Goal: Information Seeking & Learning: Learn about a topic

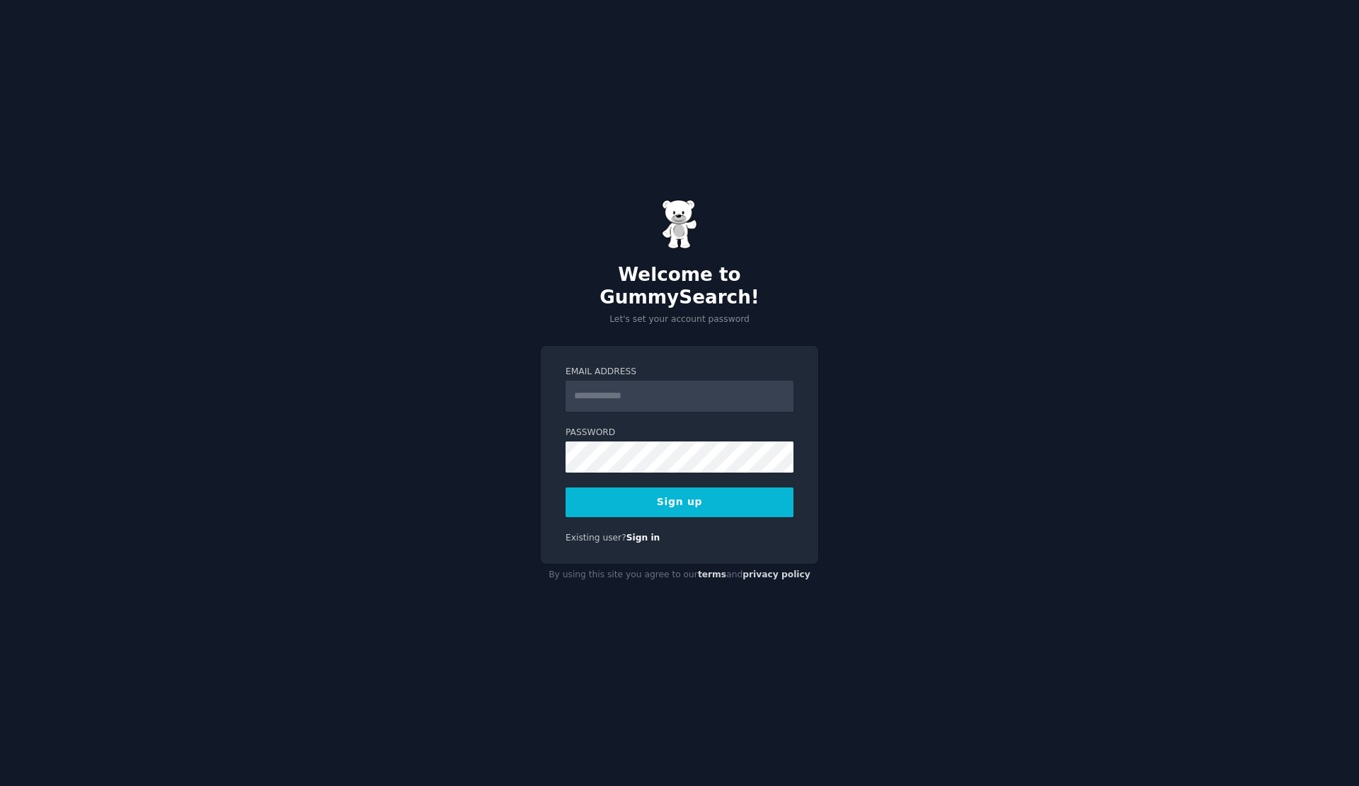
type input "*"
type input "**********"
click at [565, 488] on button "Sign up" at bounding box center [679, 503] width 228 height 30
click at [667, 500] on div "Sign up" at bounding box center [679, 503] width 228 height 30
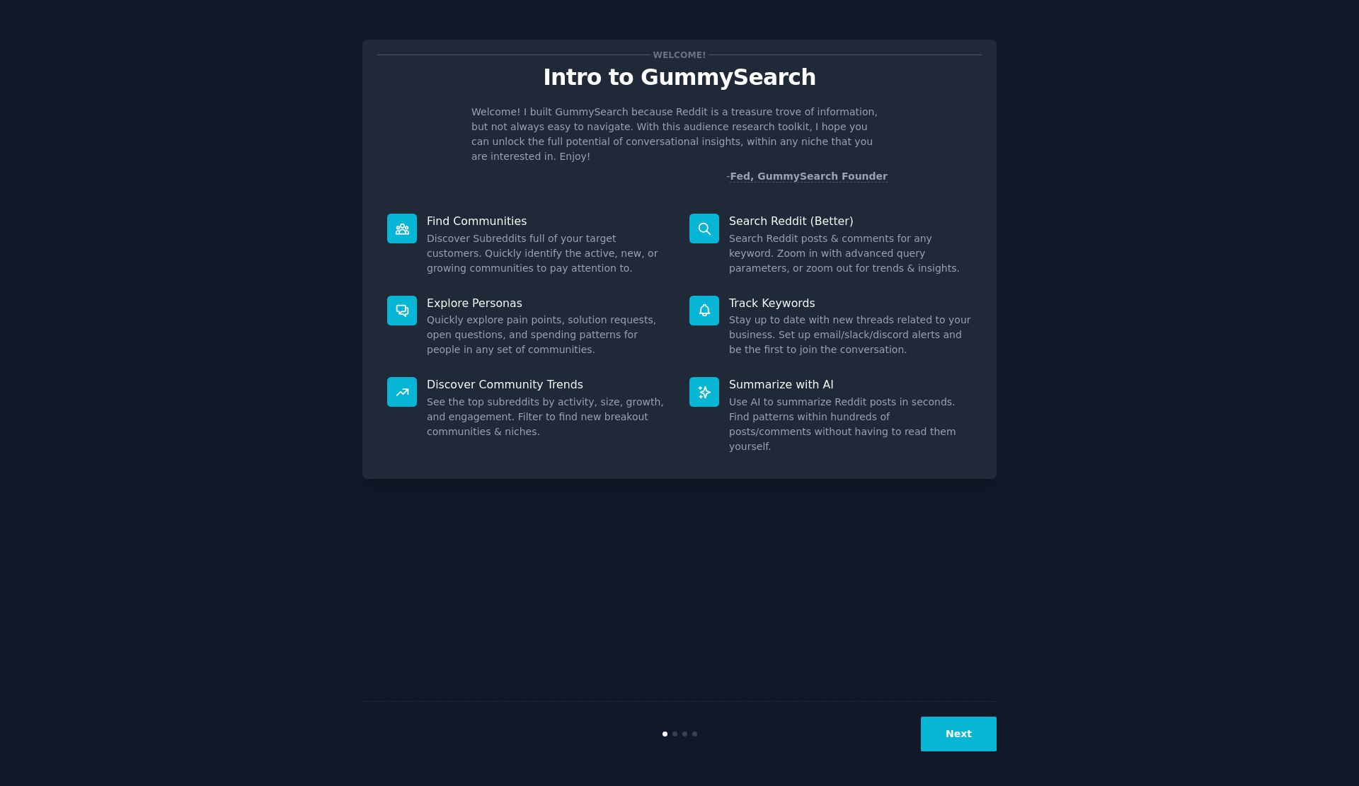
click at [969, 744] on button "Next" at bounding box center [959, 734] width 76 height 35
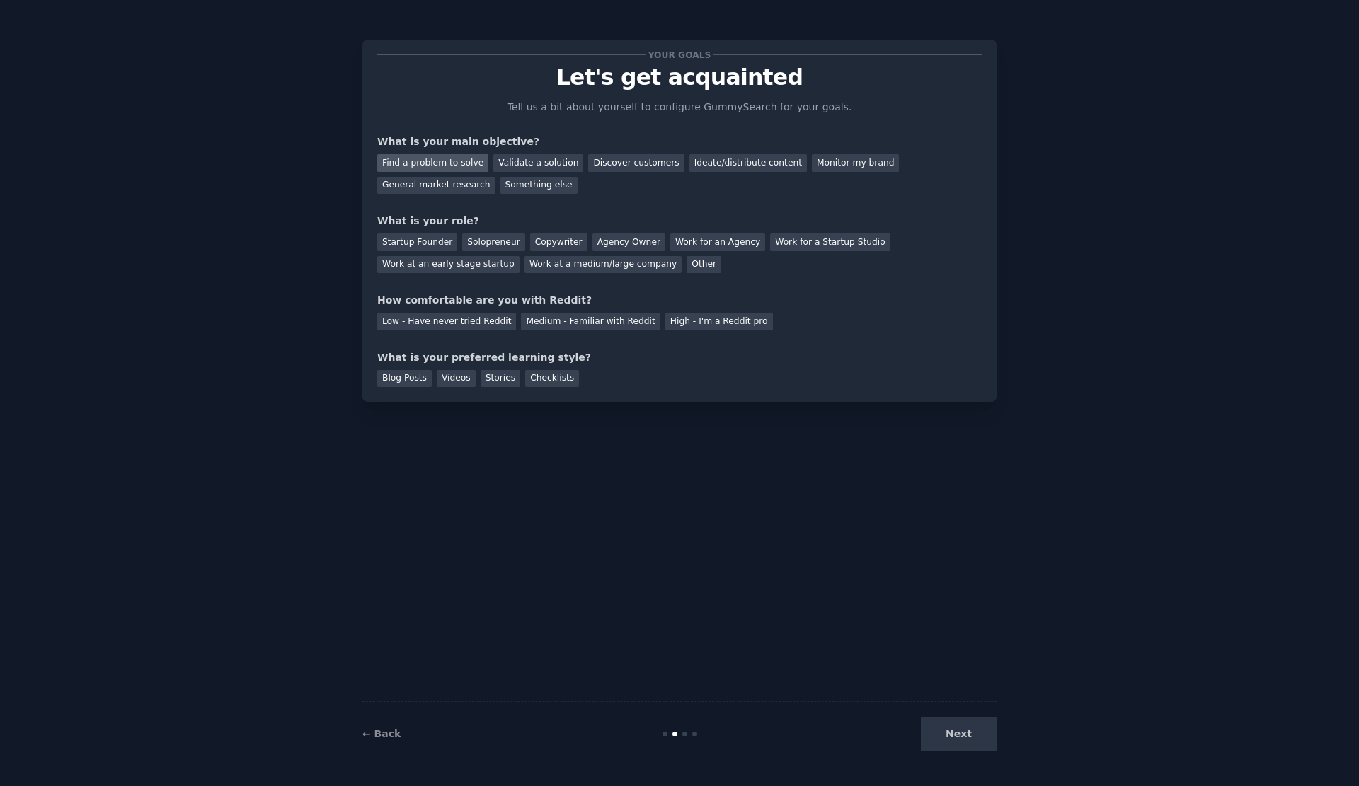
click at [445, 162] on div "Find a problem to solve" at bounding box center [432, 163] width 111 height 18
click at [545, 171] on div "Validate a solution" at bounding box center [538, 163] width 90 height 18
click at [448, 163] on div "Find a problem to solve" at bounding box center [432, 163] width 111 height 18
click at [421, 243] on div "Startup Founder" at bounding box center [417, 243] width 80 height 18
click at [463, 249] on div "Solopreneur" at bounding box center [493, 243] width 62 height 18
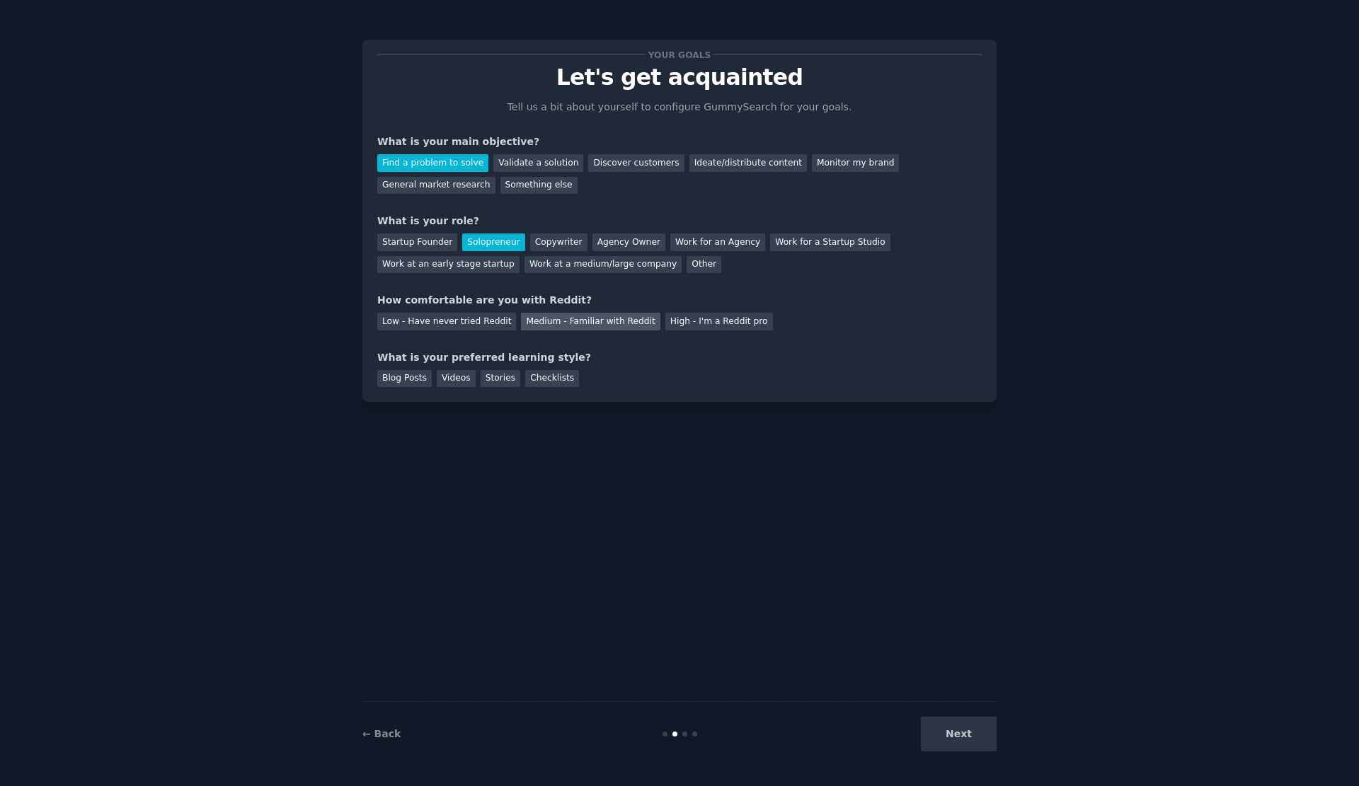
click at [522, 321] on div "Medium - Familiar with Reddit" at bounding box center [590, 322] width 139 height 18
click at [419, 378] on div "Blog Posts" at bounding box center [404, 379] width 54 height 18
click at [461, 379] on div "Videos" at bounding box center [456, 379] width 39 height 18
click at [507, 382] on div "Stories" at bounding box center [500, 379] width 40 height 18
click at [536, 378] on div "Checklists" at bounding box center [552, 379] width 54 height 18
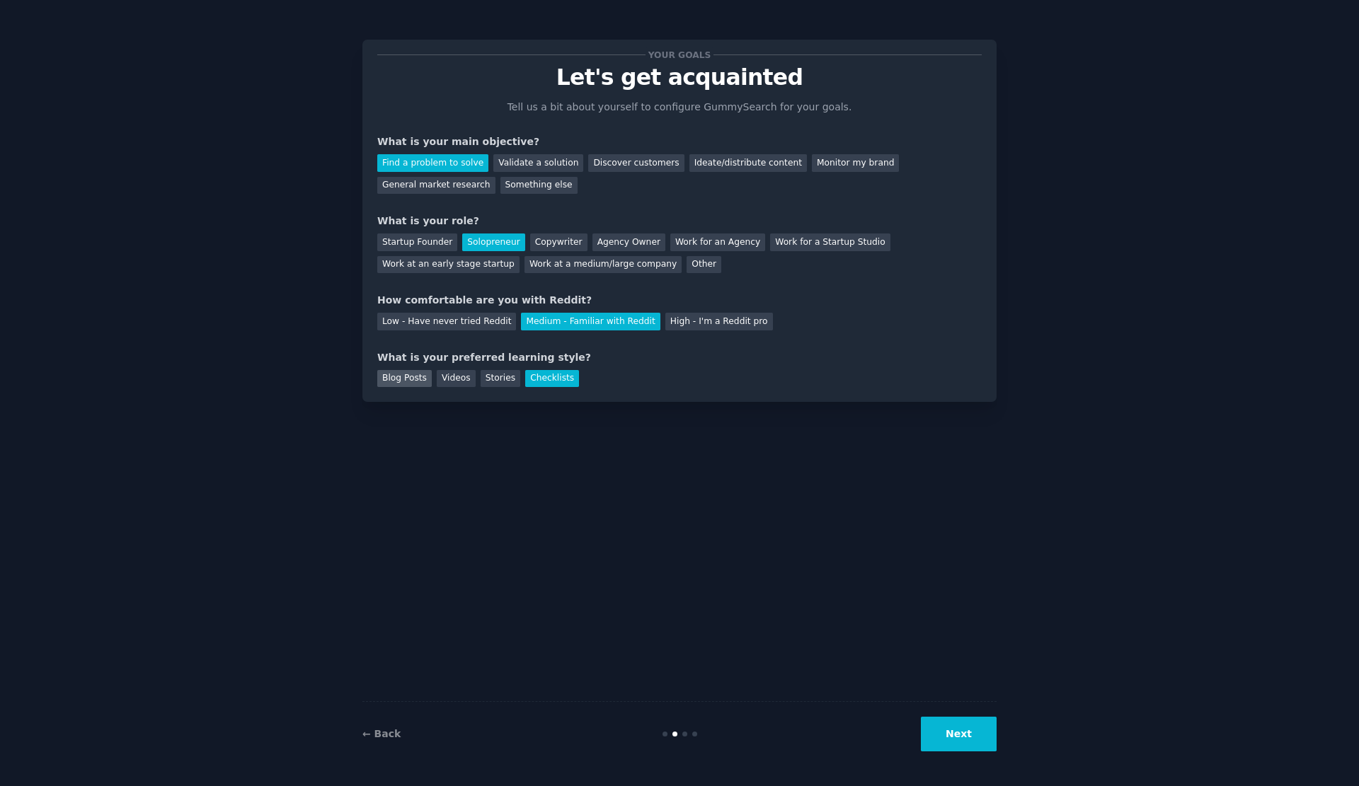
click at [400, 371] on div "Blog Posts" at bounding box center [404, 379] width 54 height 18
click at [962, 731] on button "Next" at bounding box center [959, 734] width 76 height 35
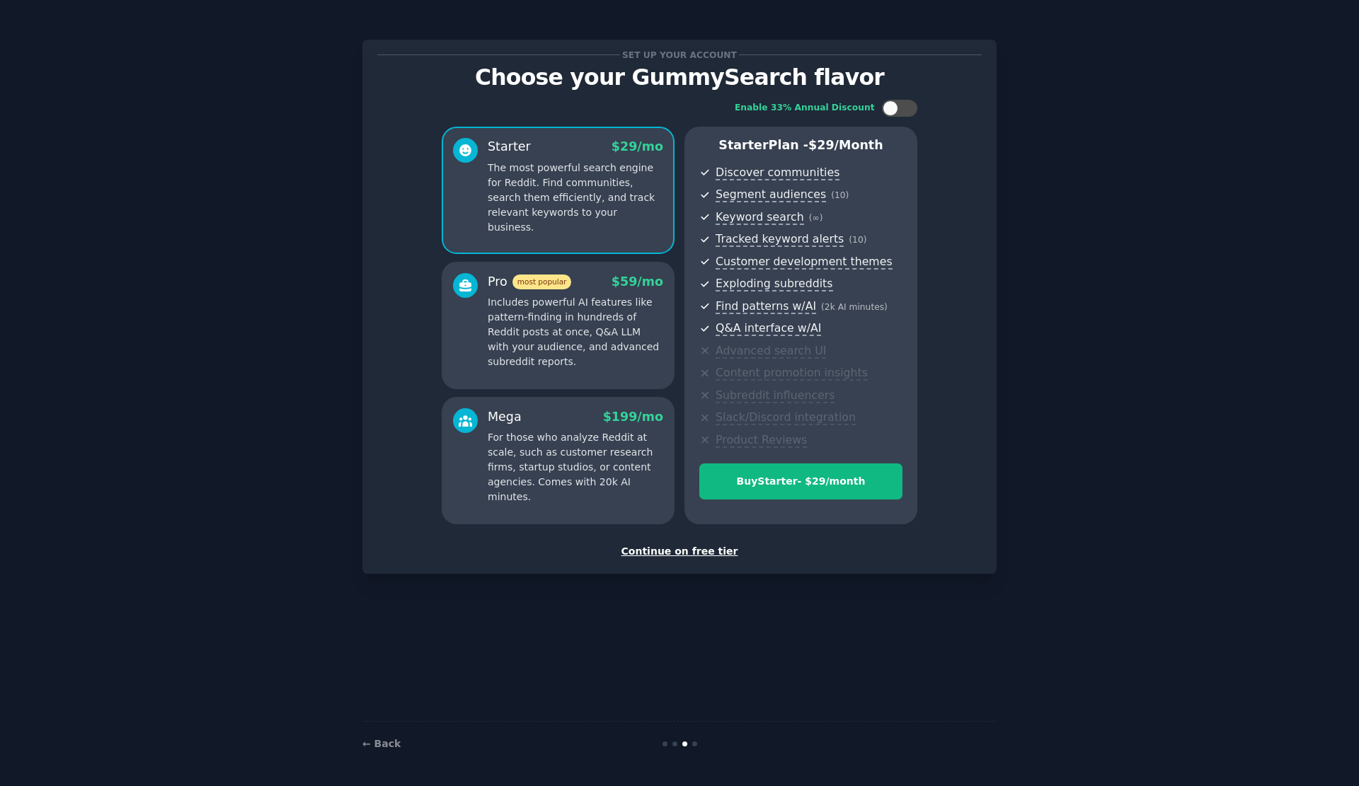
click at [604, 343] on p "Includes powerful AI features like pattern-finding in hundreds of Reddit posts …" at bounding box center [575, 332] width 175 height 74
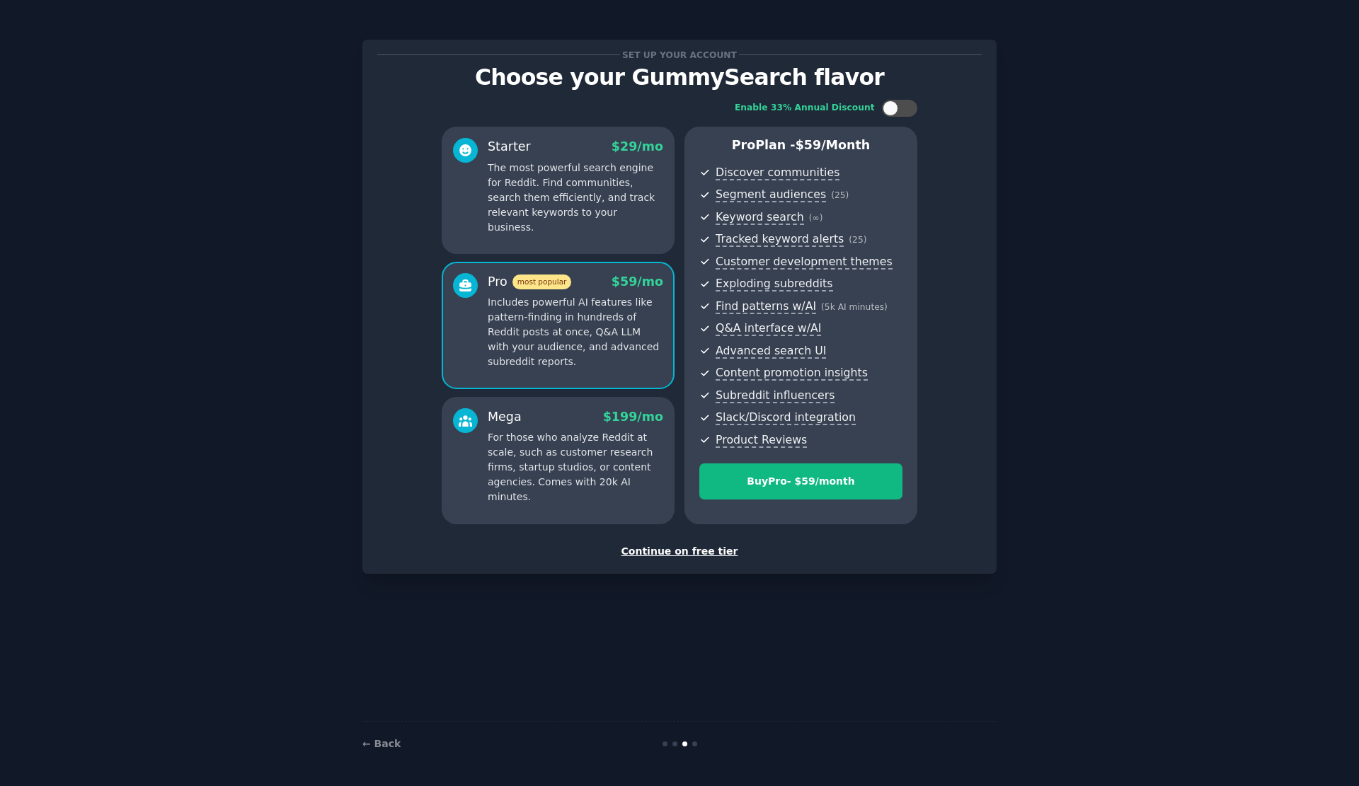
click at [588, 168] on p "The most powerful search engine for Reddit. Find communities, search them effic…" at bounding box center [575, 198] width 175 height 74
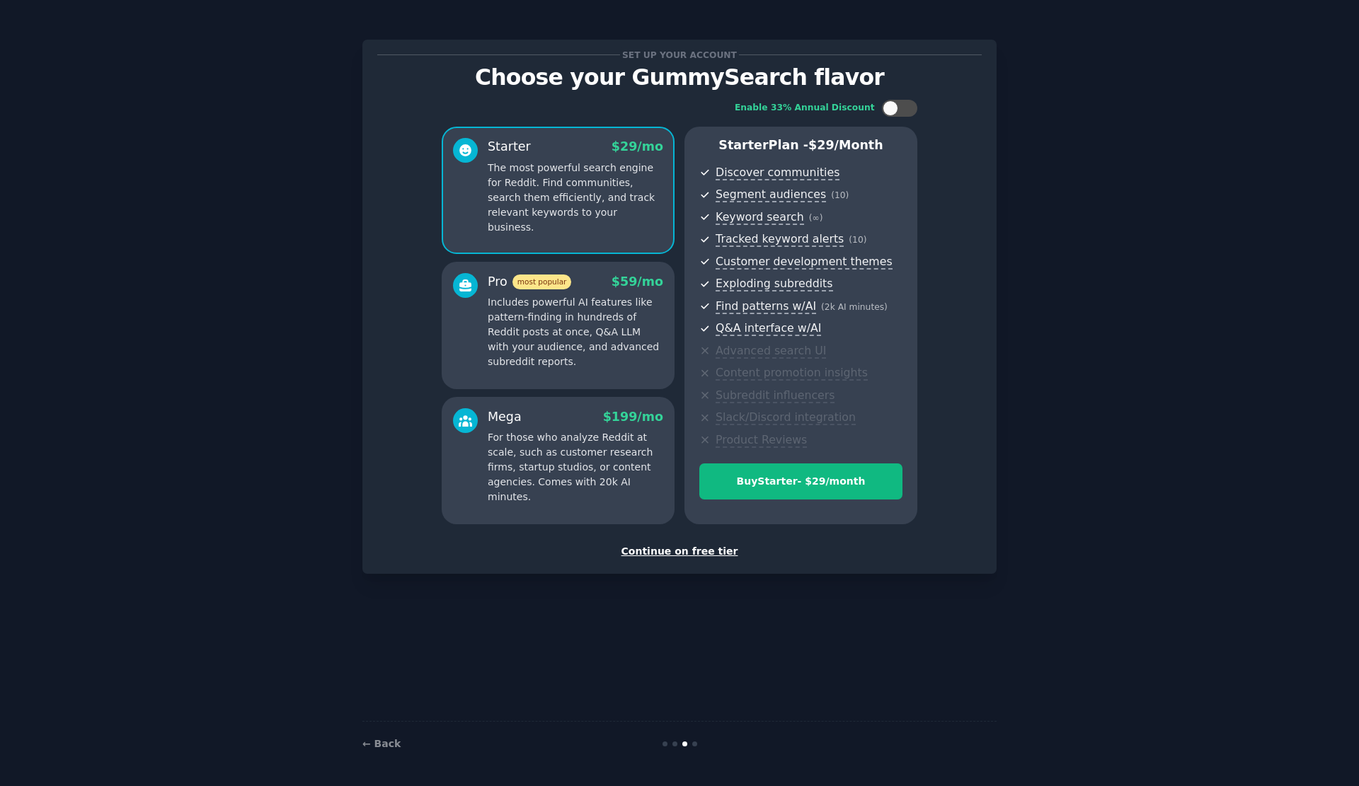
click at [664, 548] on div "Continue on free tier" at bounding box center [679, 551] width 604 height 15
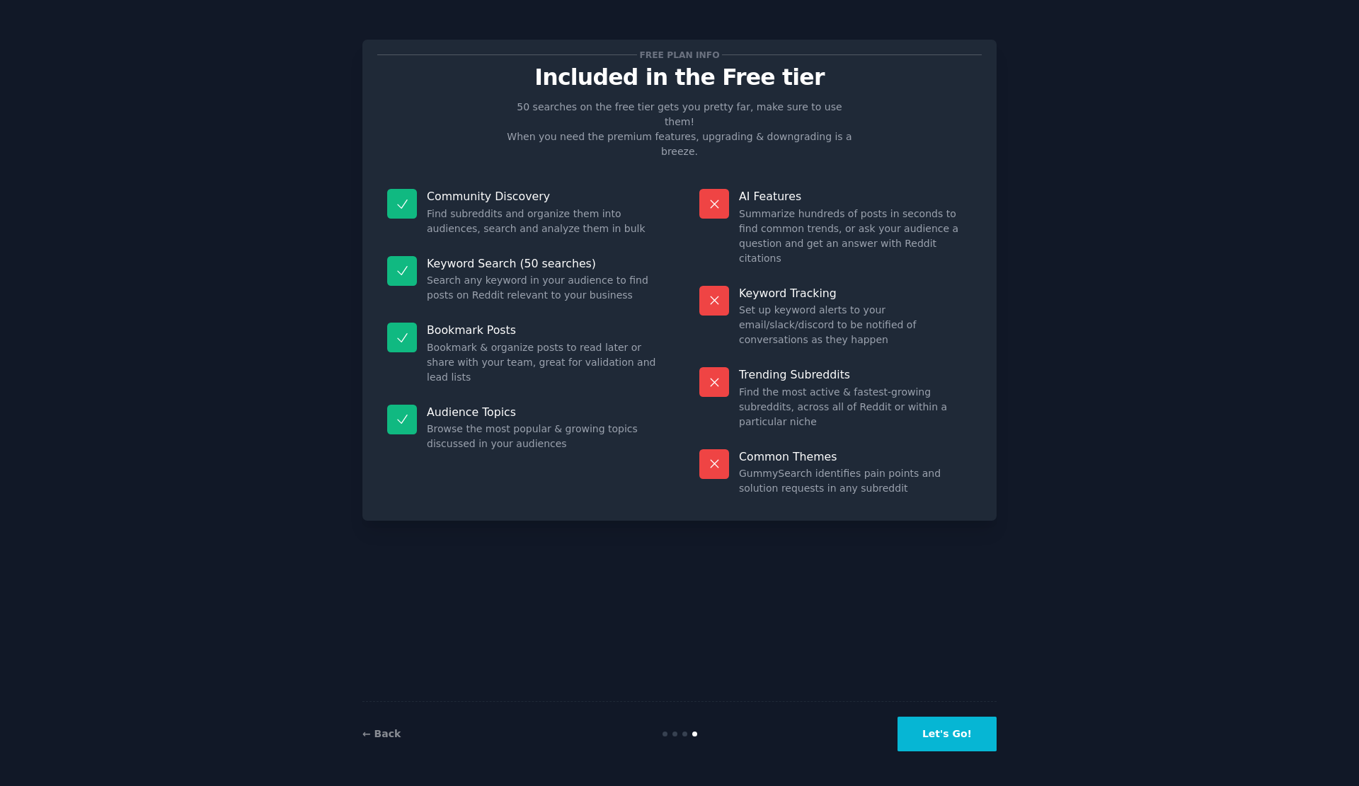
click at [950, 739] on button "Let's Go!" at bounding box center [946, 734] width 99 height 35
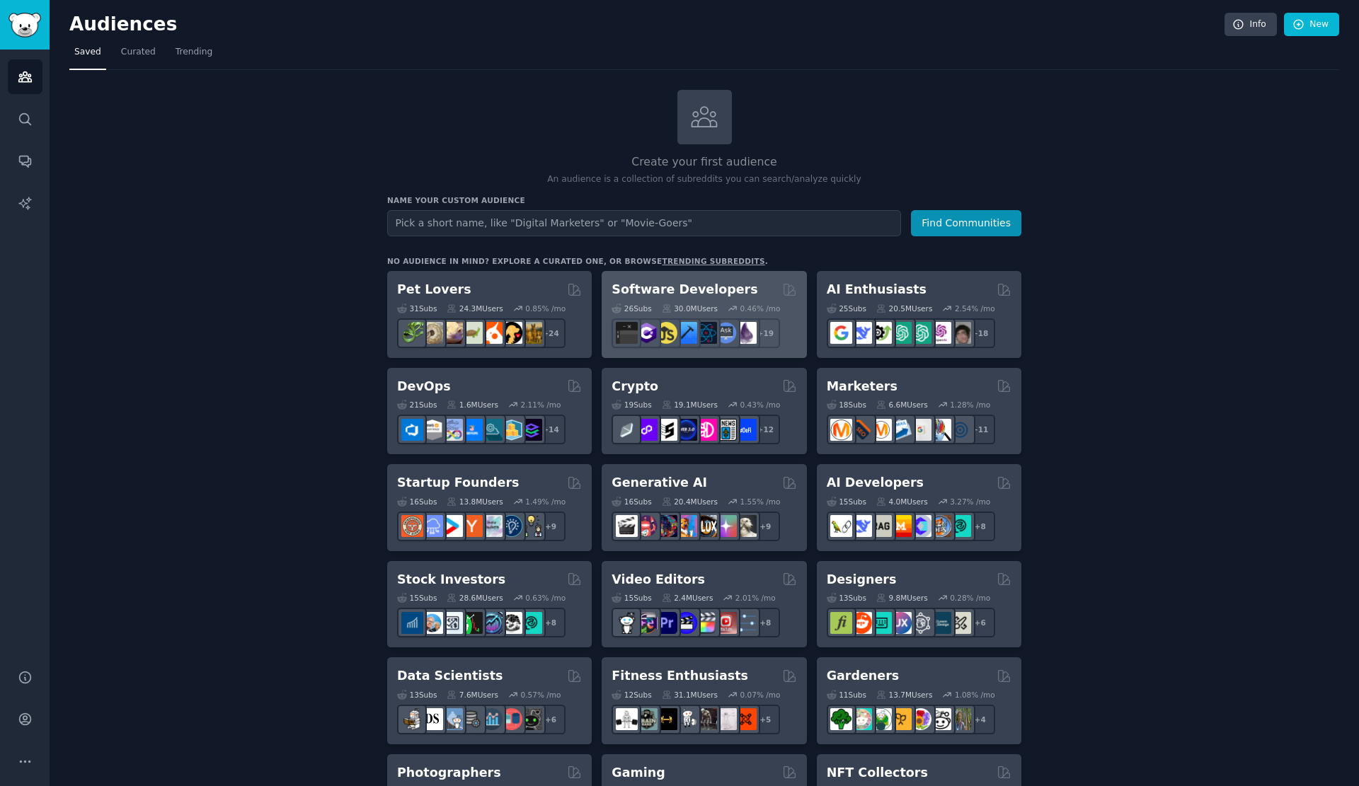
click at [639, 282] on h2 "Software Developers" at bounding box center [684, 290] width 146 height 18
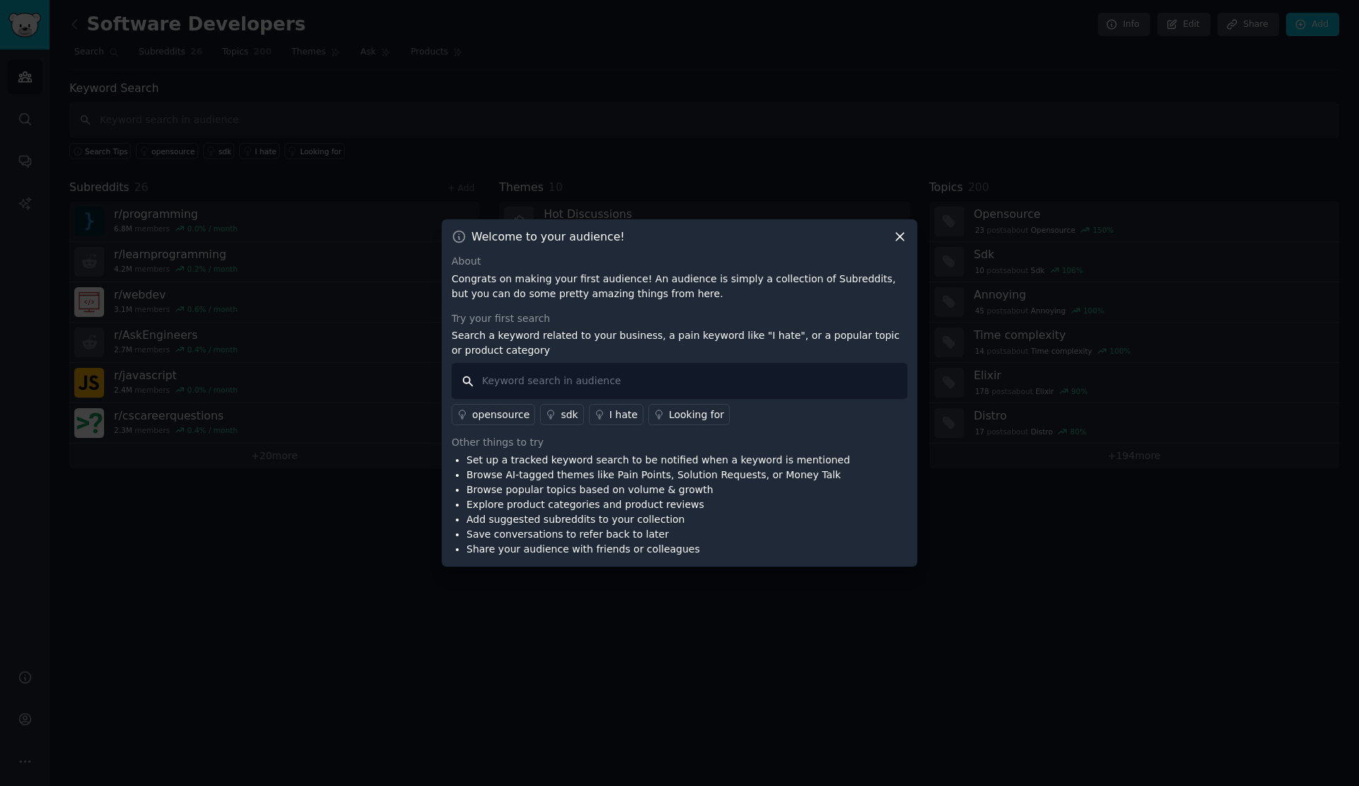
click at [671, 376] on input "text" at bounding box center [679, 381] width 456 height 36
click at [899, 243] on icon at bounding box center [899, 236] width 15 height 15
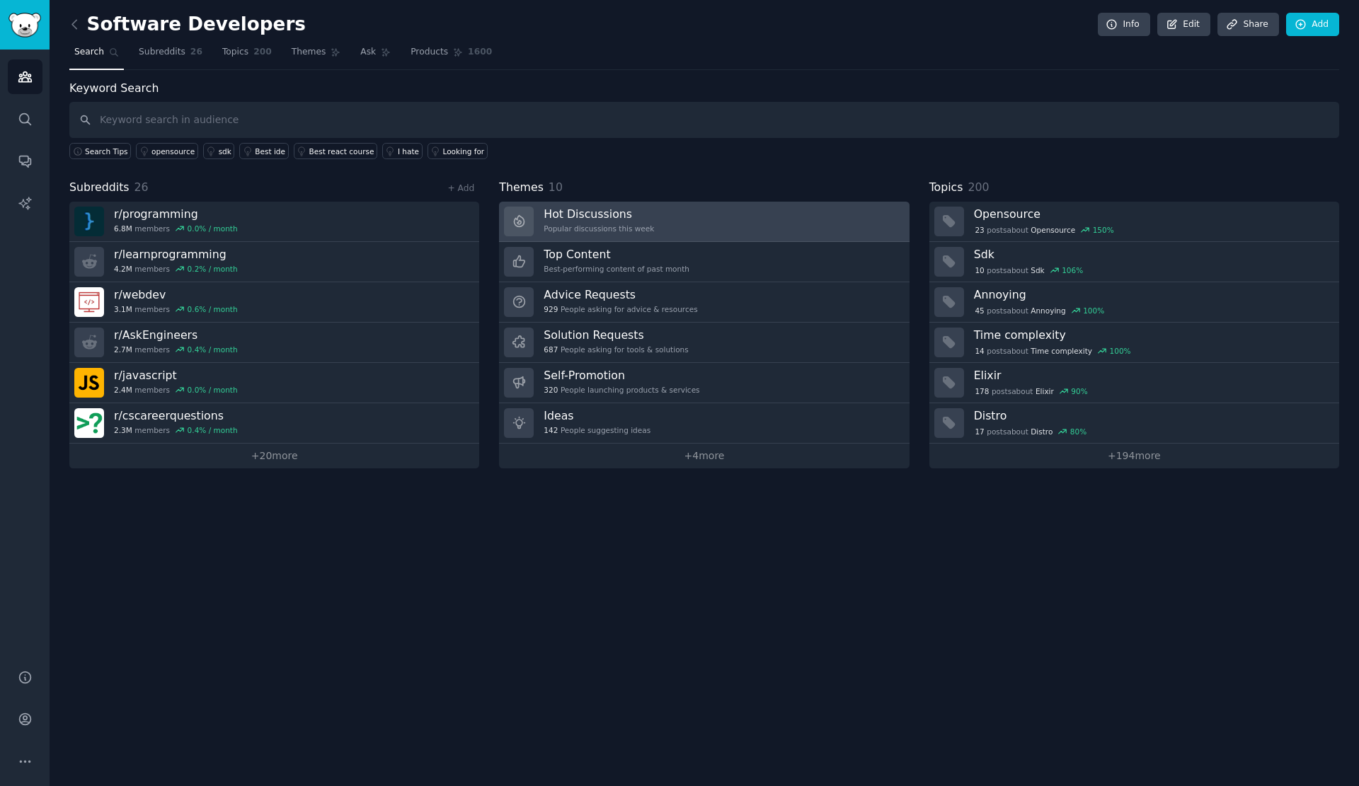
click at [549, 212] on h3 "Hot Discussions" at bounding box center [598, 214] width 110 height 15
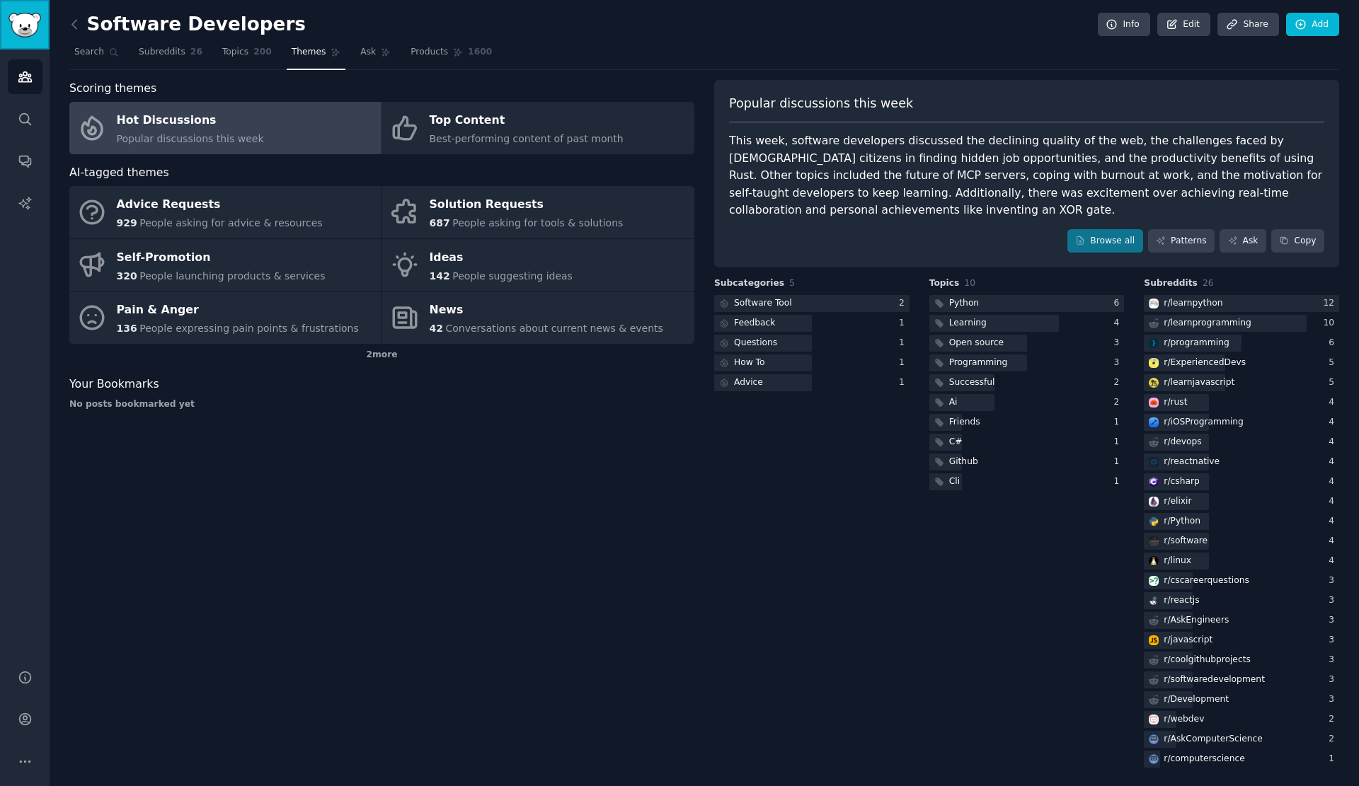
click at [10, 28] on img "Sidebar" at bounding box center [24, 25] width 33 height 25
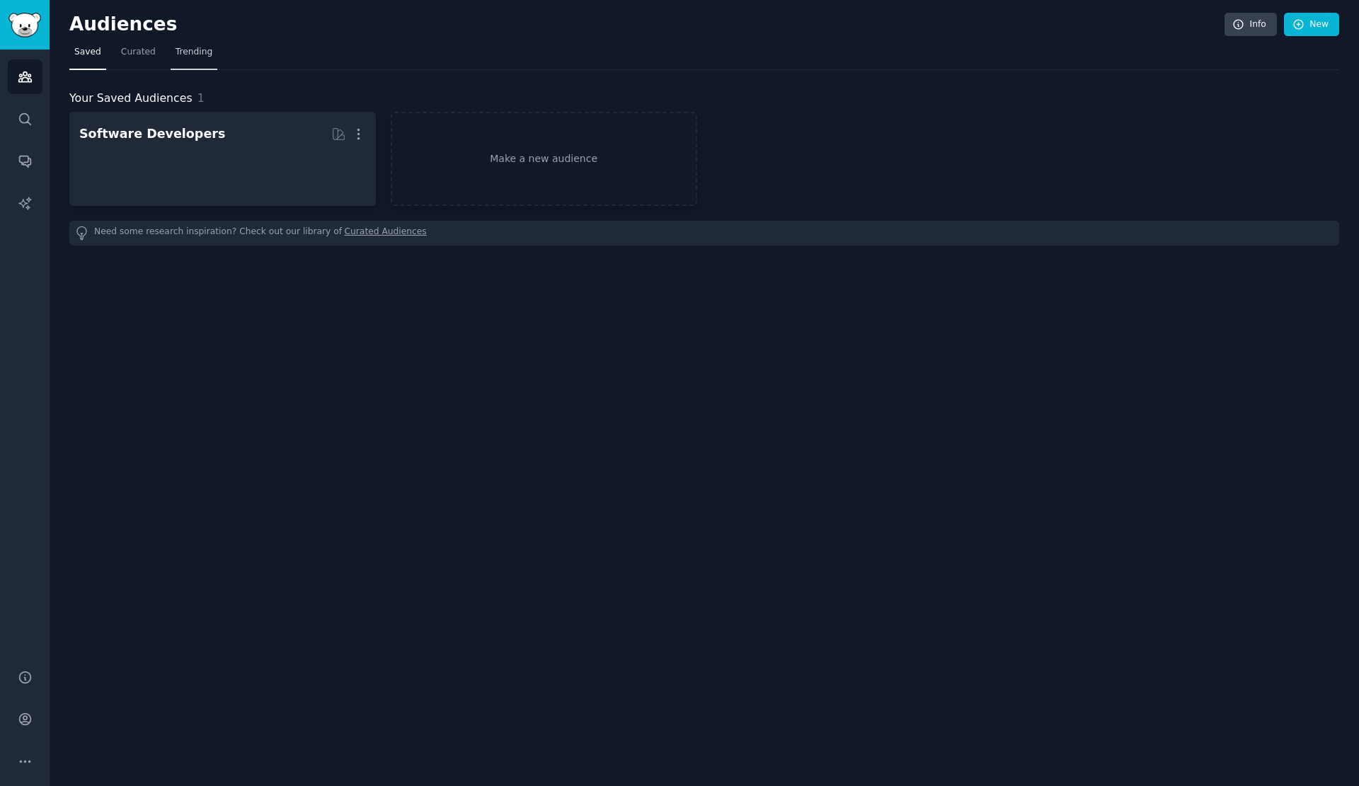
click at [204, 59] on link "Trending" at bounding box center [194, 55] width 47 height 29
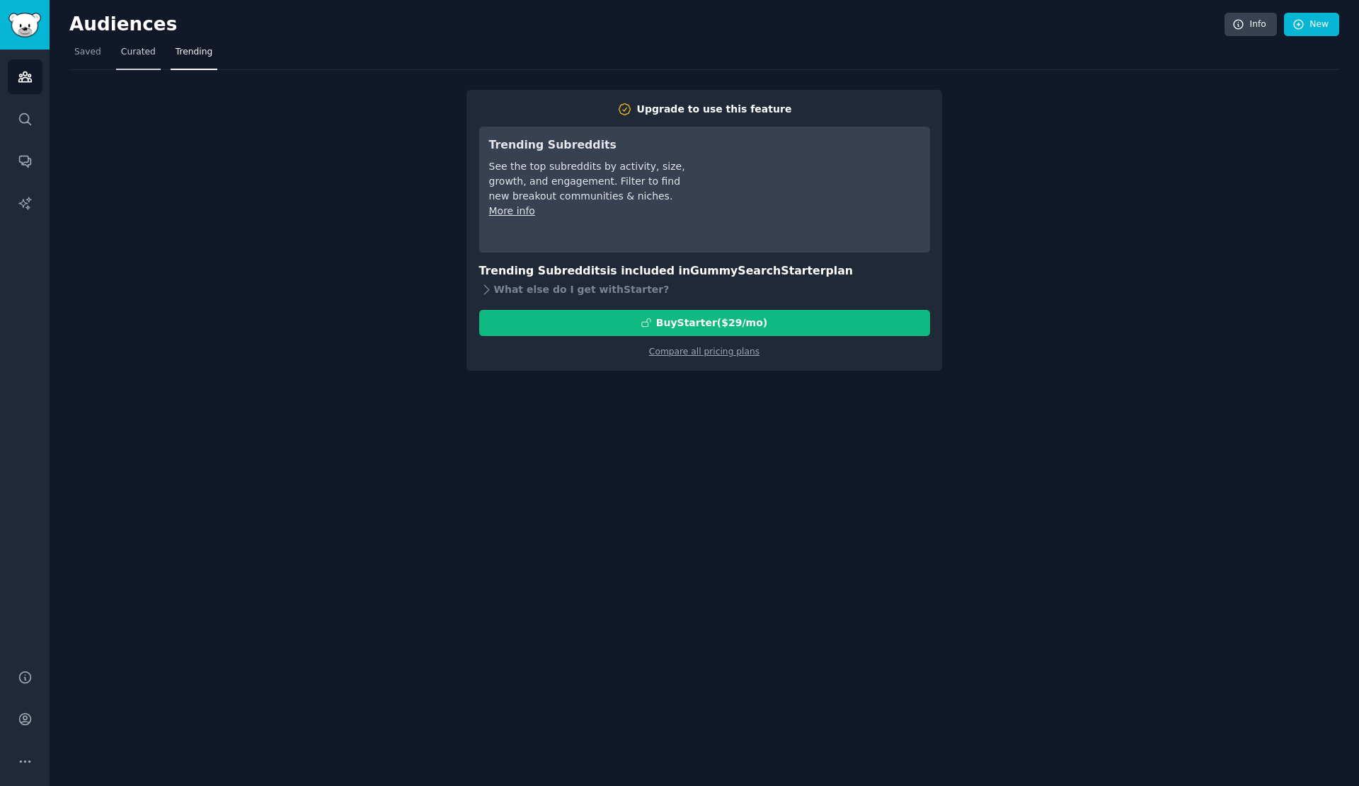
click at [142, 47] on span "Curated" at bounding box center [138, 52] width 35 height 13
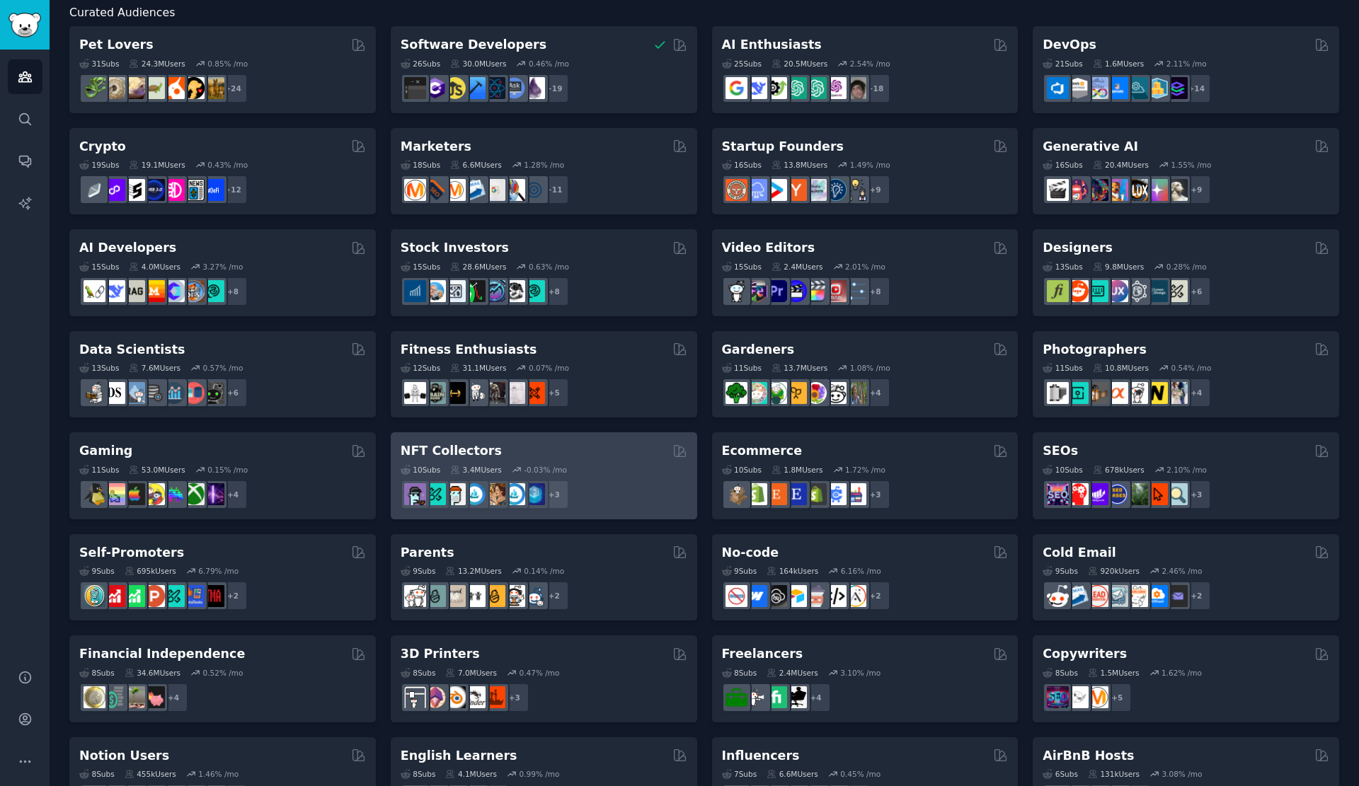
scroll to position [108, 0]
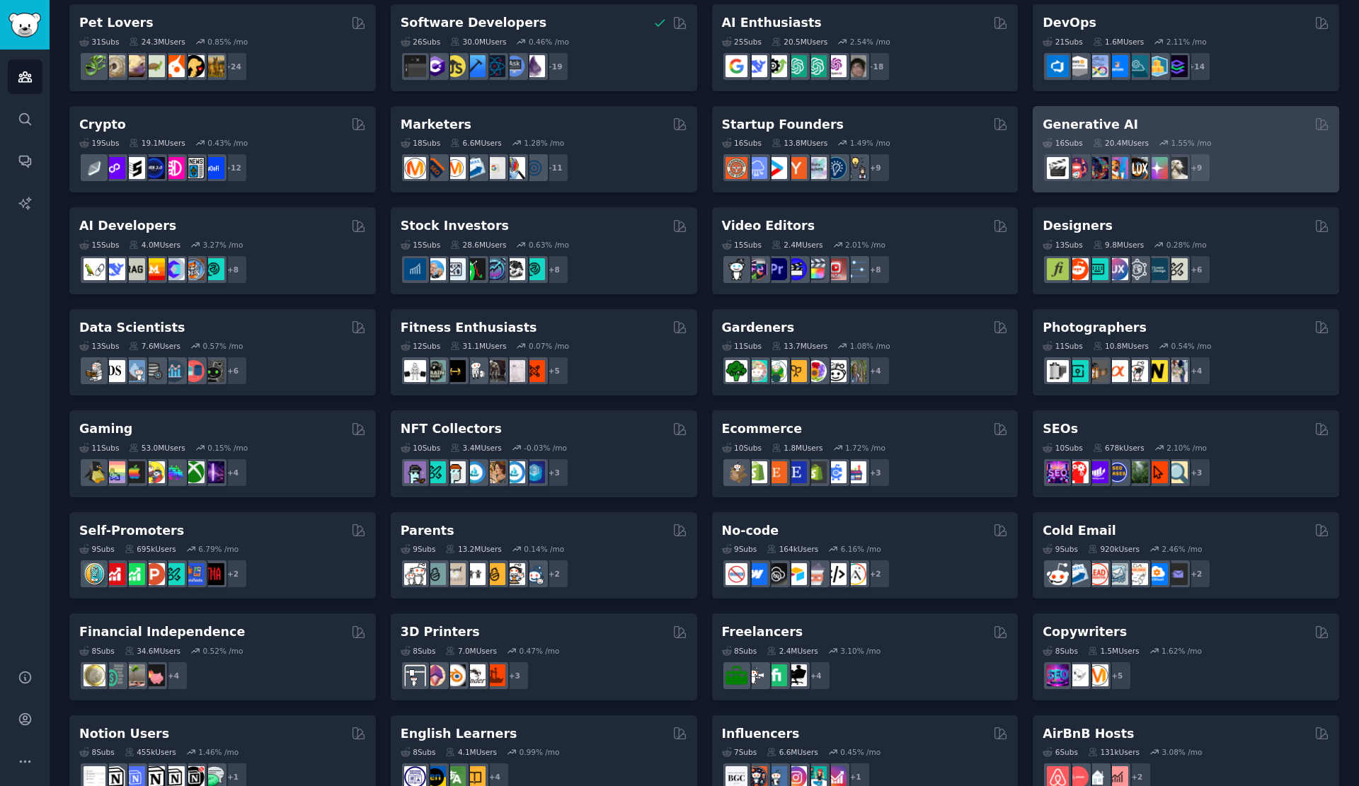
click at [1147, 124] on div "Generative AI" at bounding box center [1185, 125] width 287 height 18
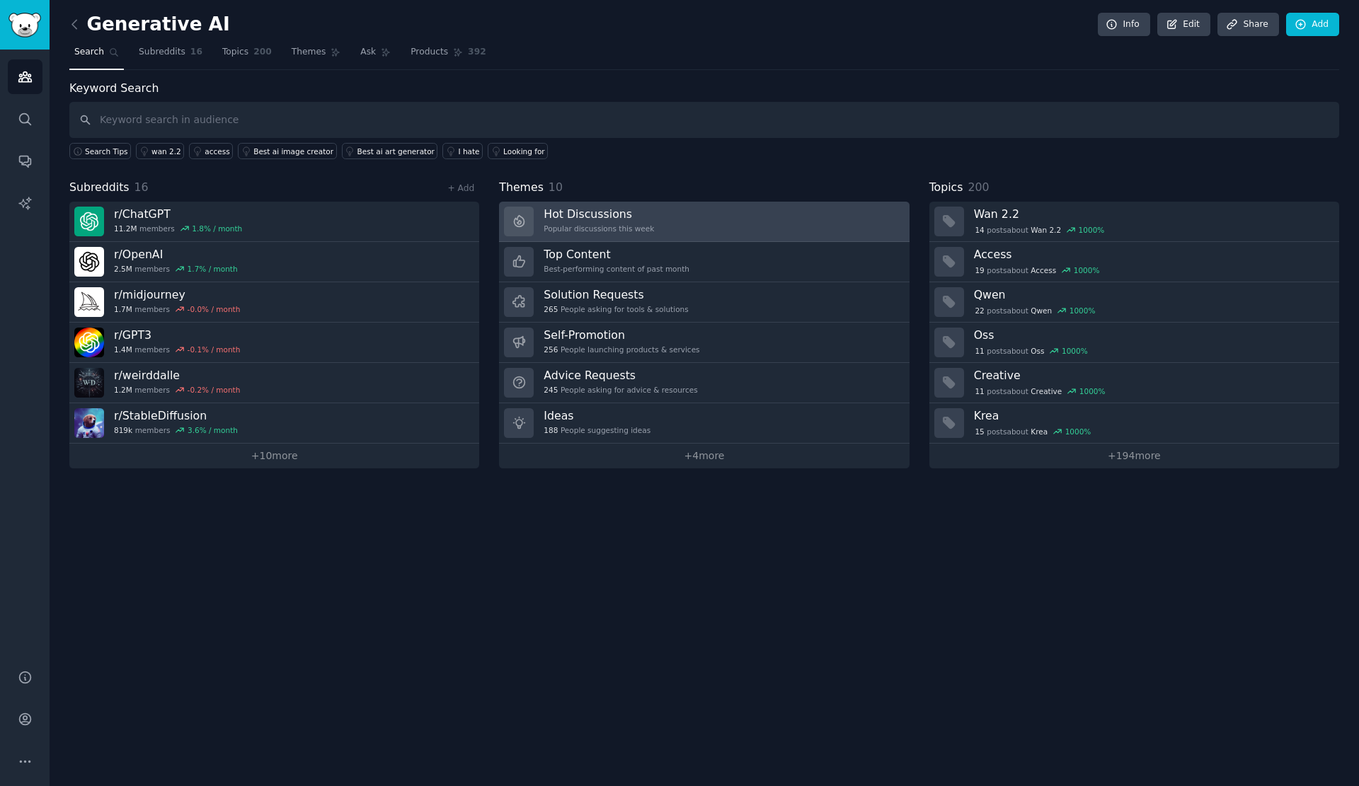
click at [604, 229] on div "Popular discussions this week" at bounding box center [598, 229] width 110 height 10
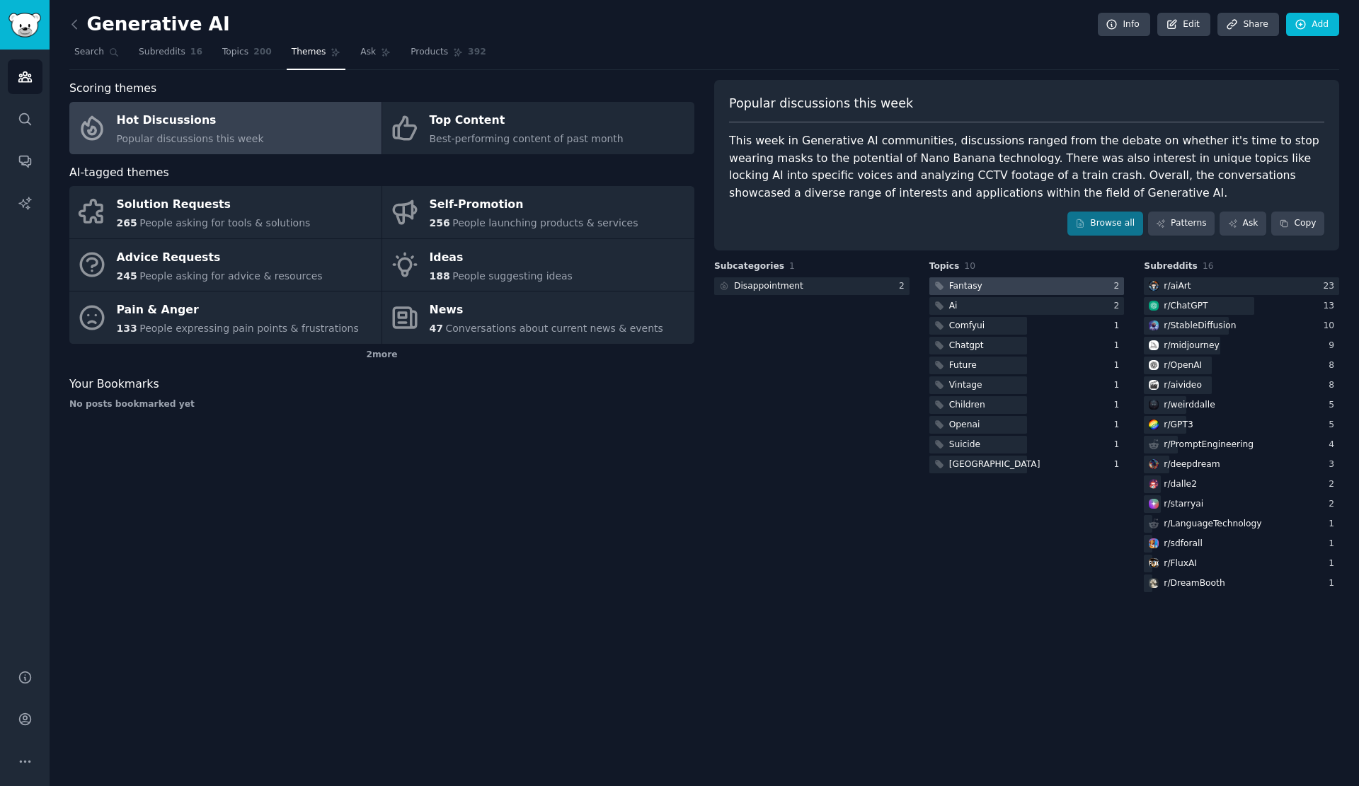
click at [978, 282] on div "Fantasy" at bounding box center [957, 286] width 56 height 18
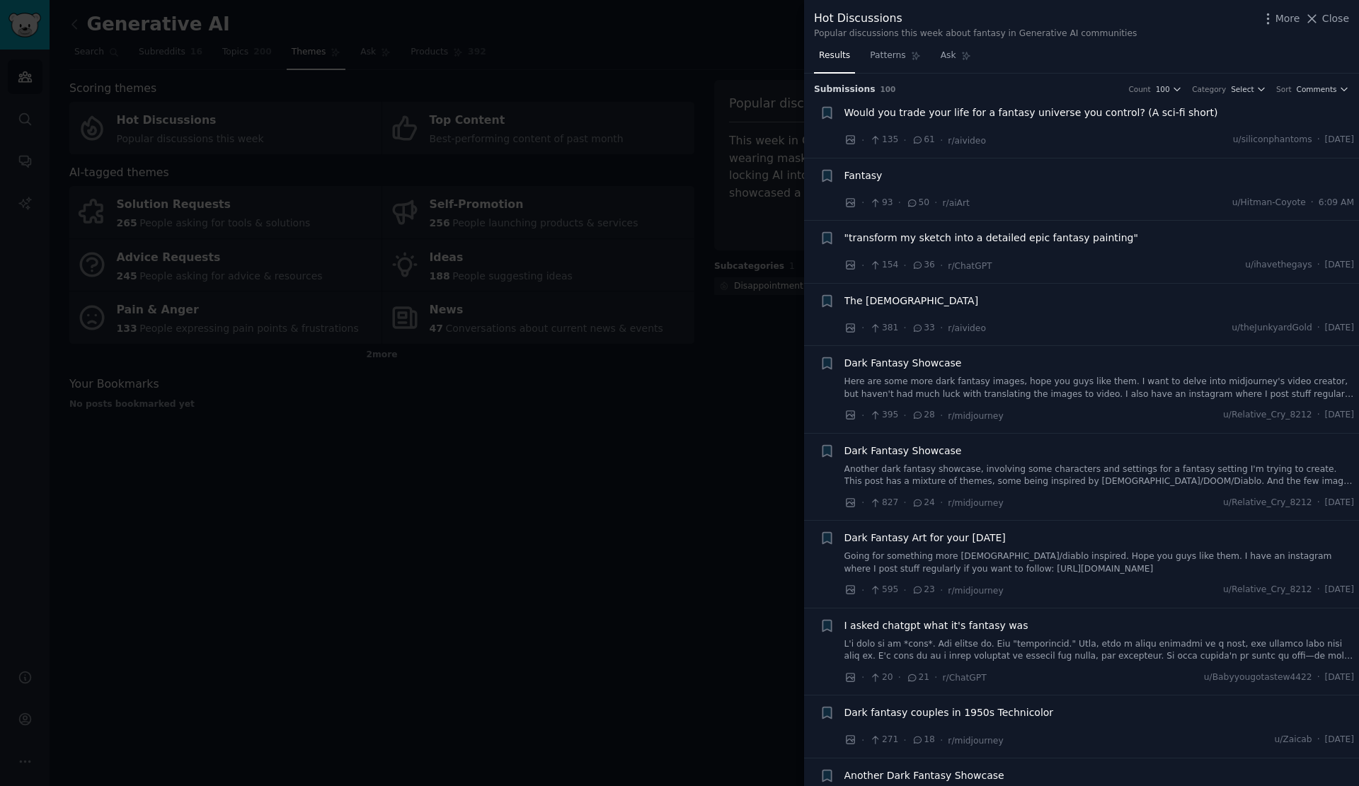
click at [610, 236] on div at bounding box center [679, 393] width 1359 height 786
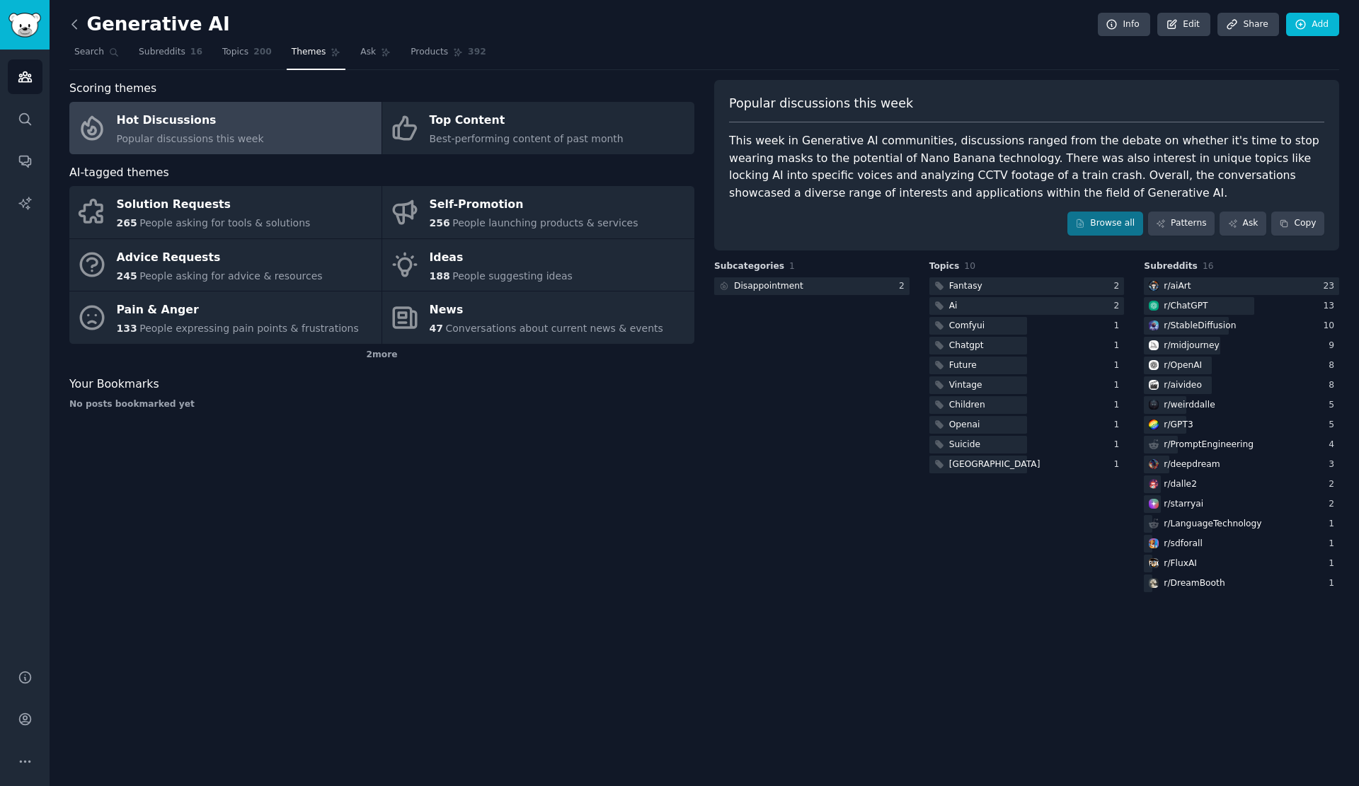
click at [74, 30] on icon at bounding box center [74, 24] width 15 height 15
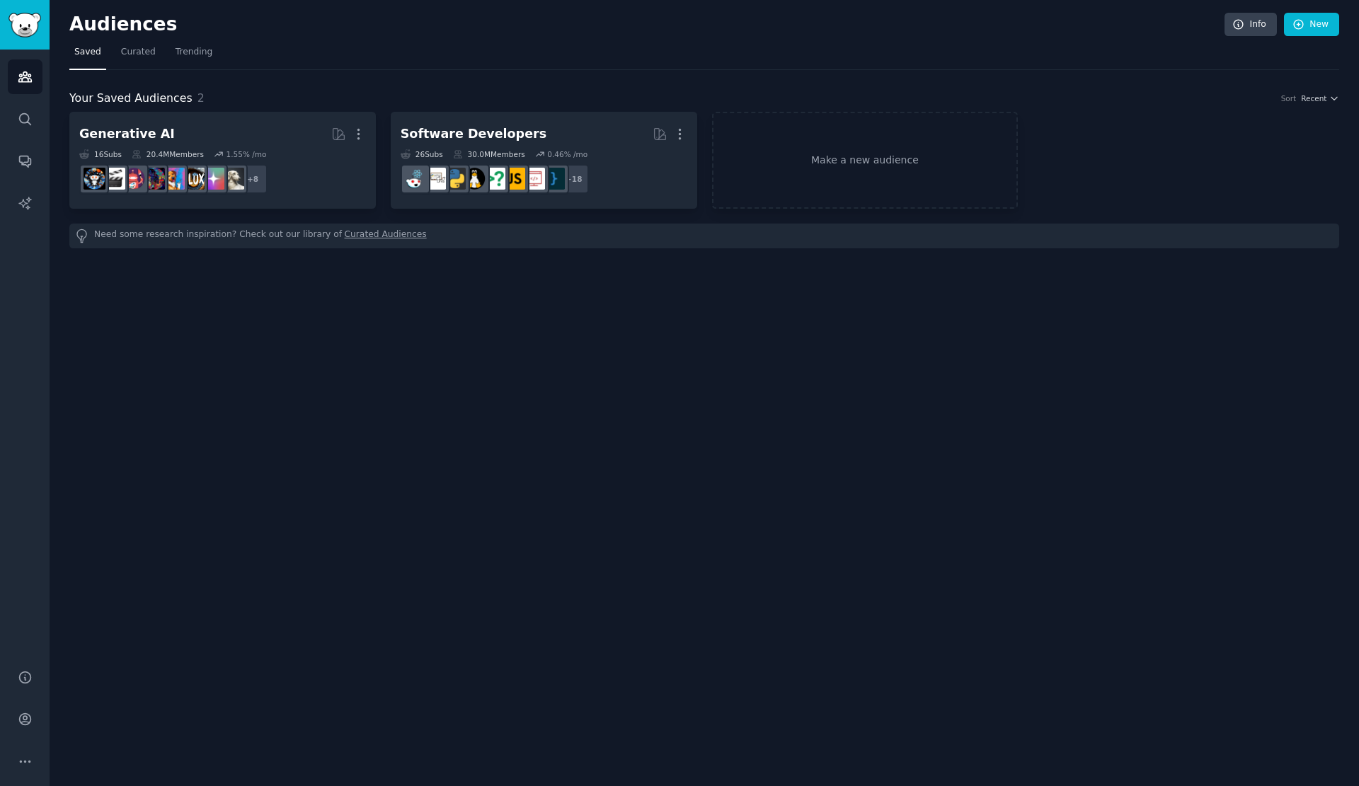
click at [110, 65] on nav "Saved Curated Trending" at bounding box center [703, 55] width 1269 height 29
click at [188, 55] on span "Trending" at bounding box center [193, 52] width 37 height 13
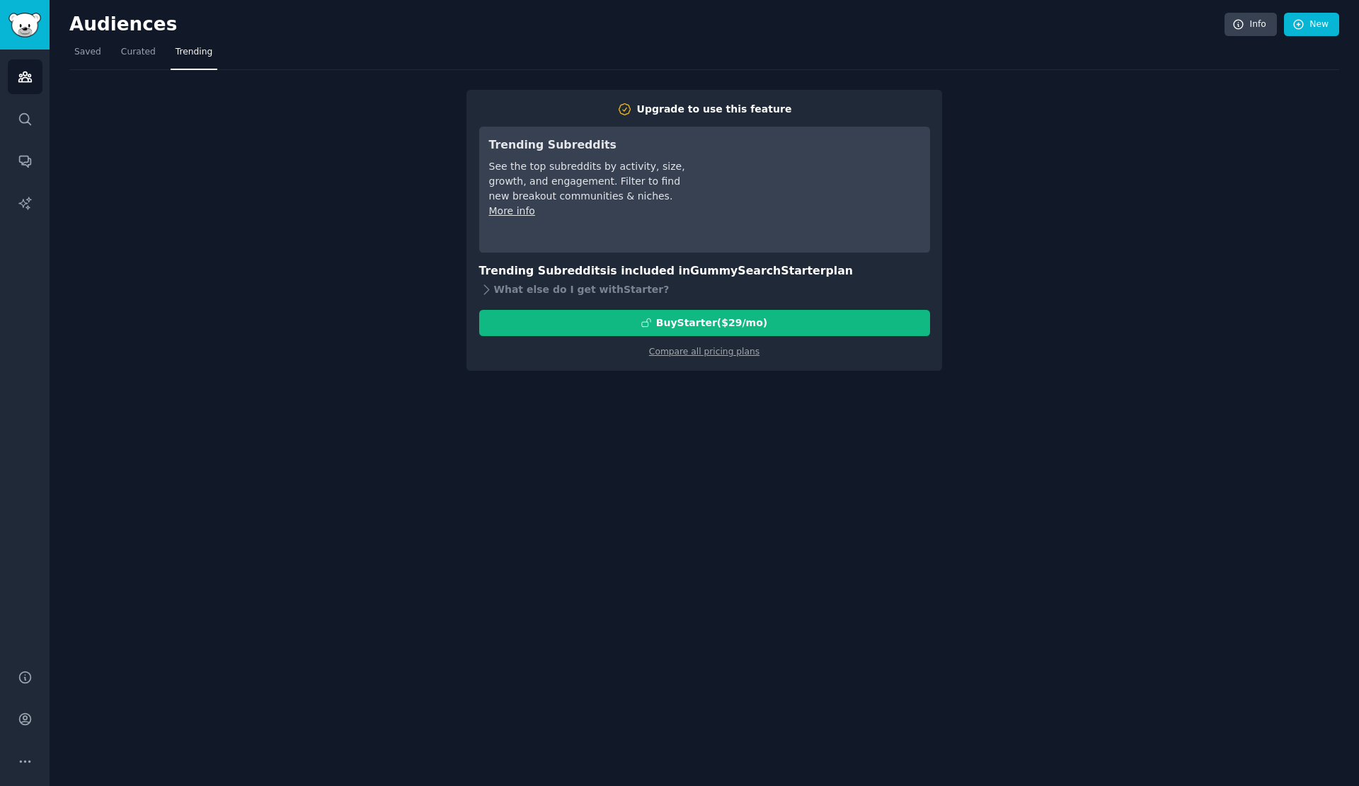
click at [89, 35] on div "Audiences Info New" at bounding box center [703, 27] width 1269 height 29
click at [149, 58] on link "Curated" at bounding box center [138, 55] width 45 height 29
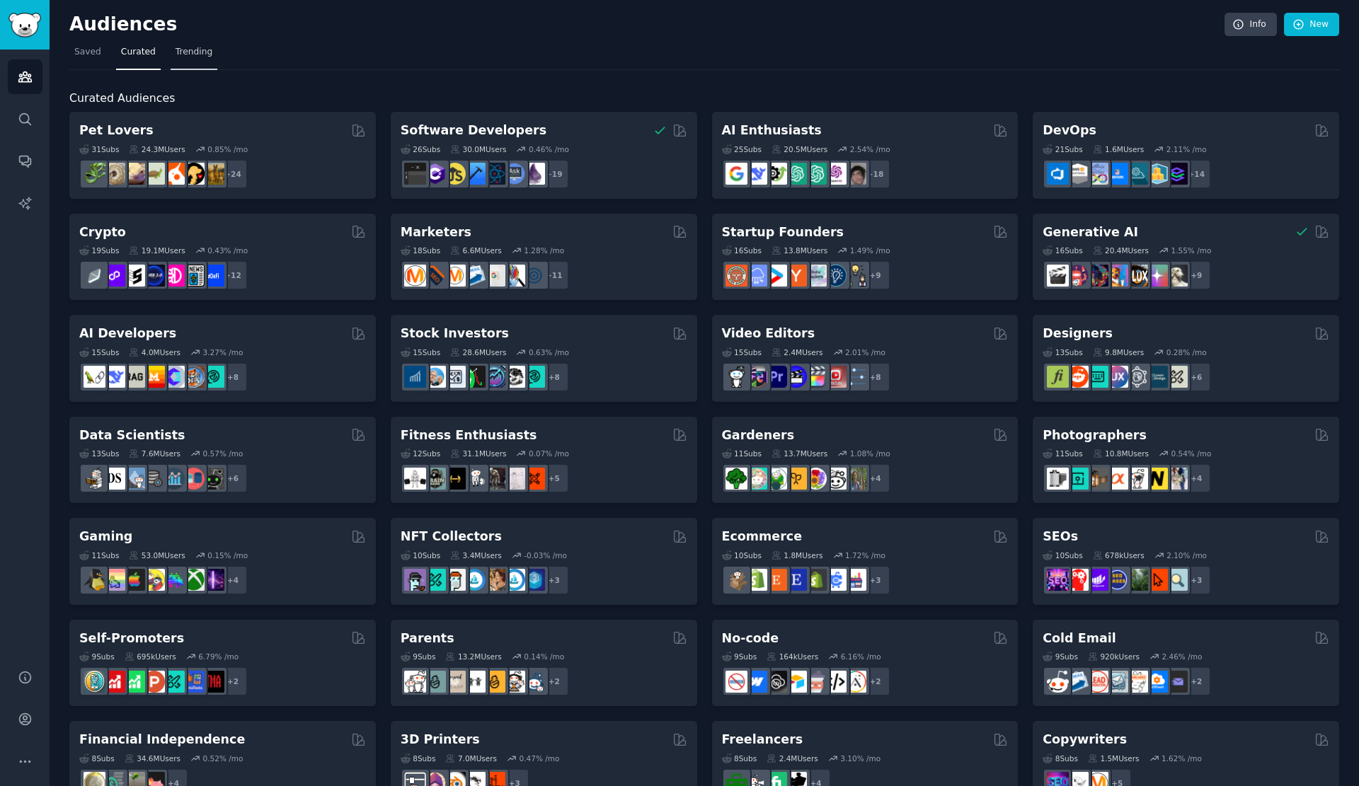
click at [195, 57] on span "Trending" at bounding box center [193, 52] width 37 height 13
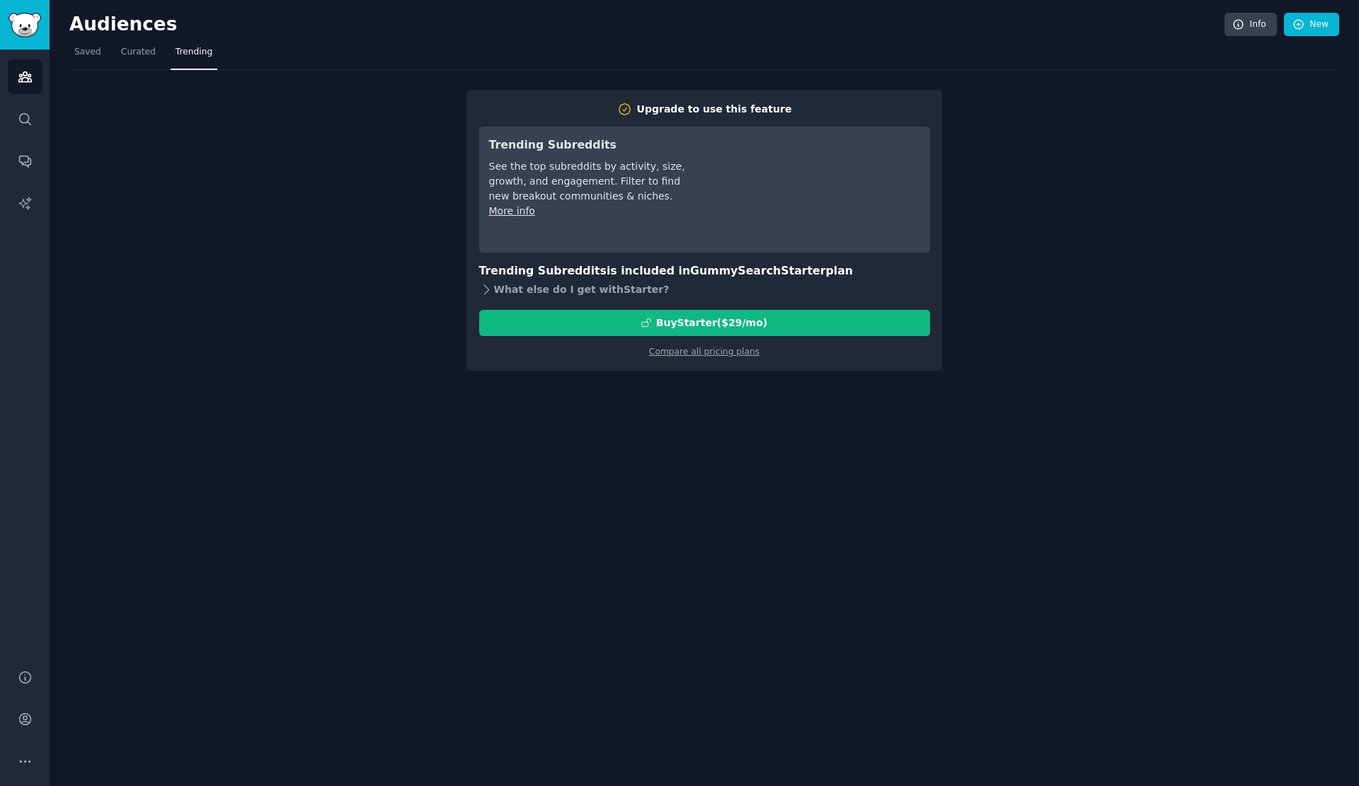
click at [609, 284] on div "What else do I get with Starter ?" at bounding box center [704, 290] width 451 height 20
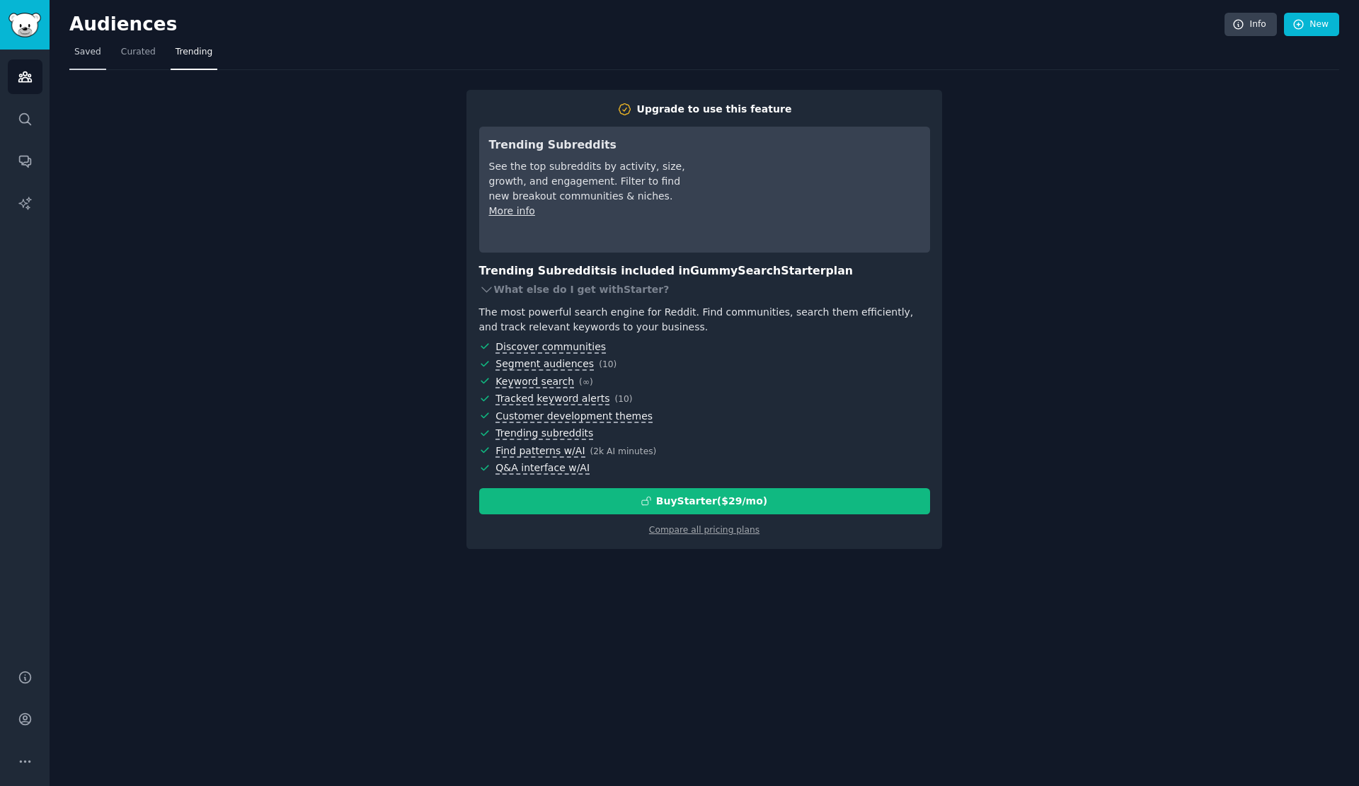
click at [86, 50] on span "Saved" at bounding box center [87, 52] width 27 height 13
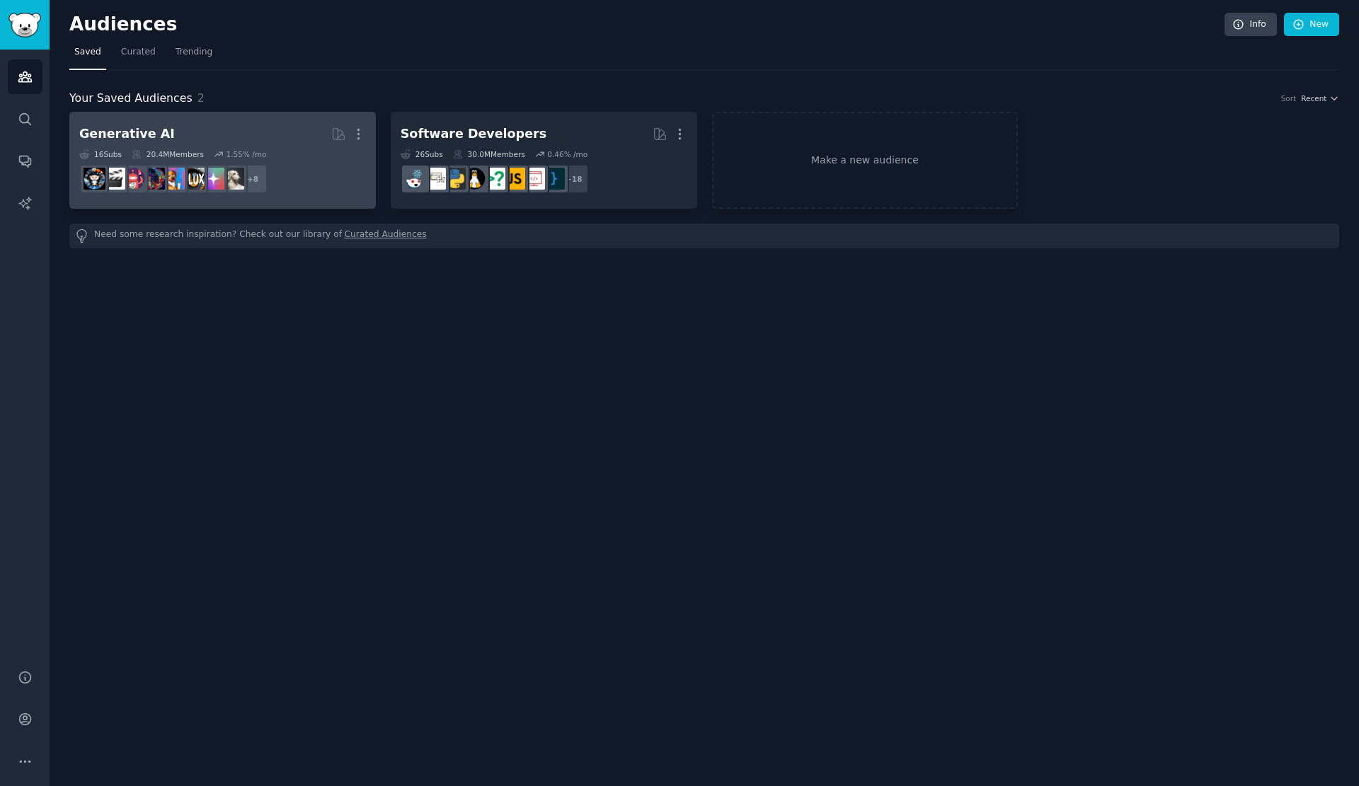
click at [292, 113] on link "Generative AI More 16 Sub s 20.4M Members 1.55 % /mo + 8" at bounding box center [222, 160] width 306 height 97
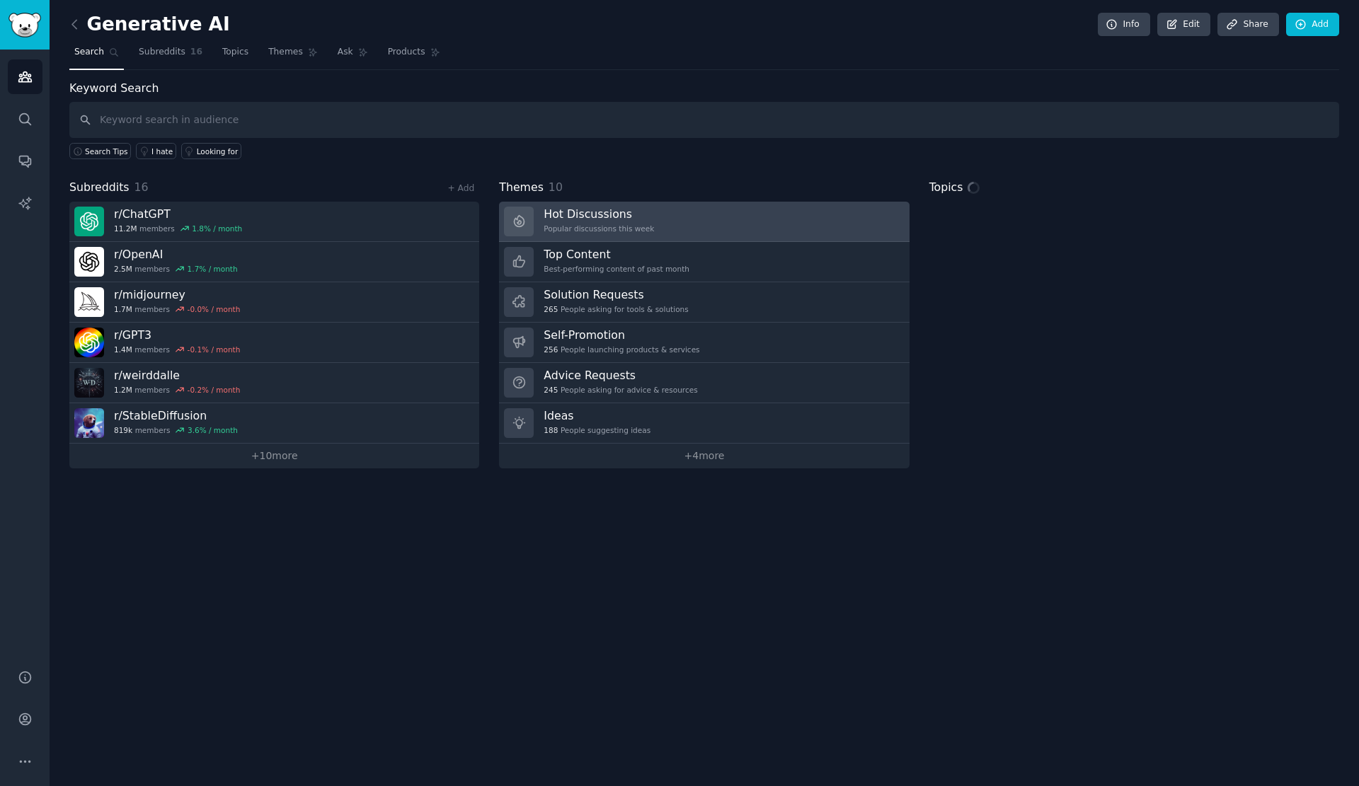
click at [684, 225] on link "Hot Discussions Popular discussions this week" at bounding box center [704, 222] width 410 height 40
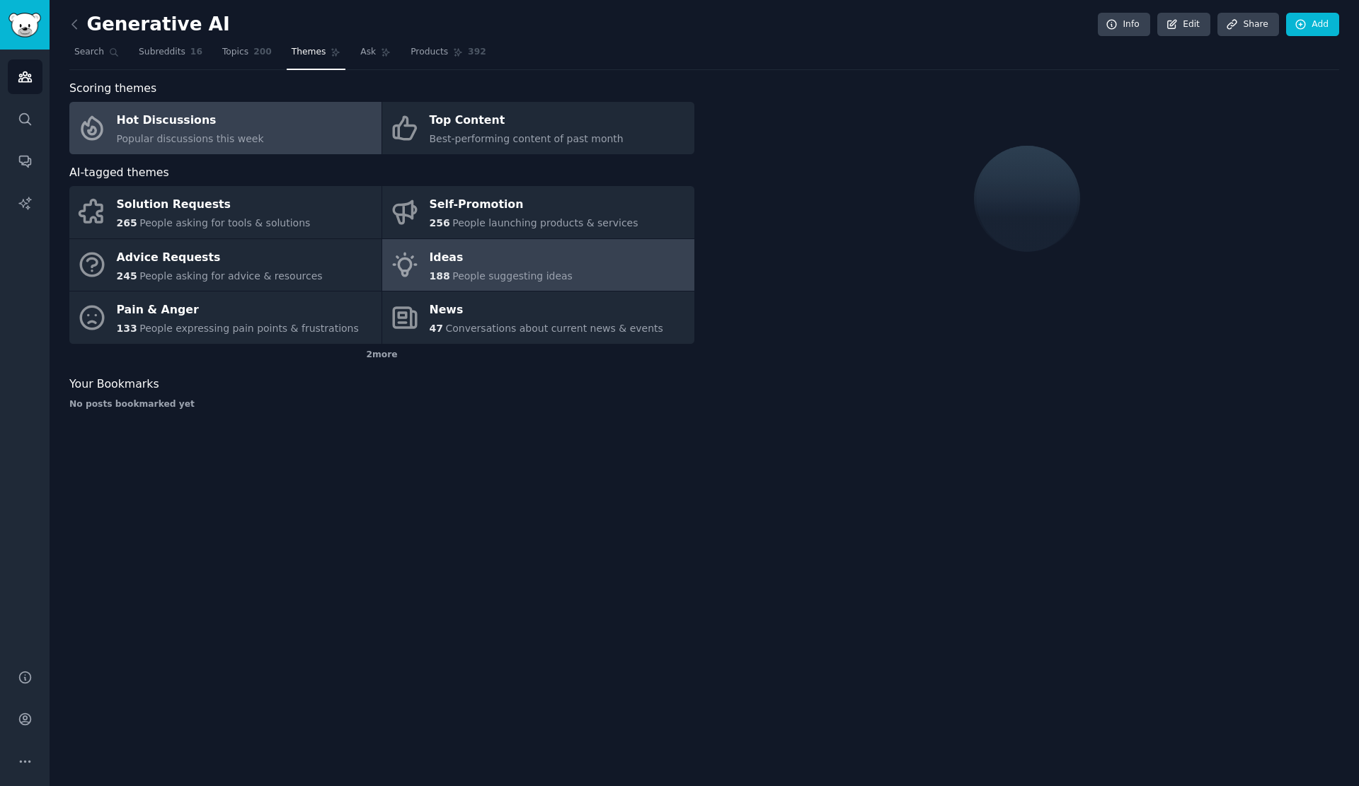
click at [638, 255] on link "Ideas 188 People suggesting ideas" at bounding box center [538, 265] width 312 height 52
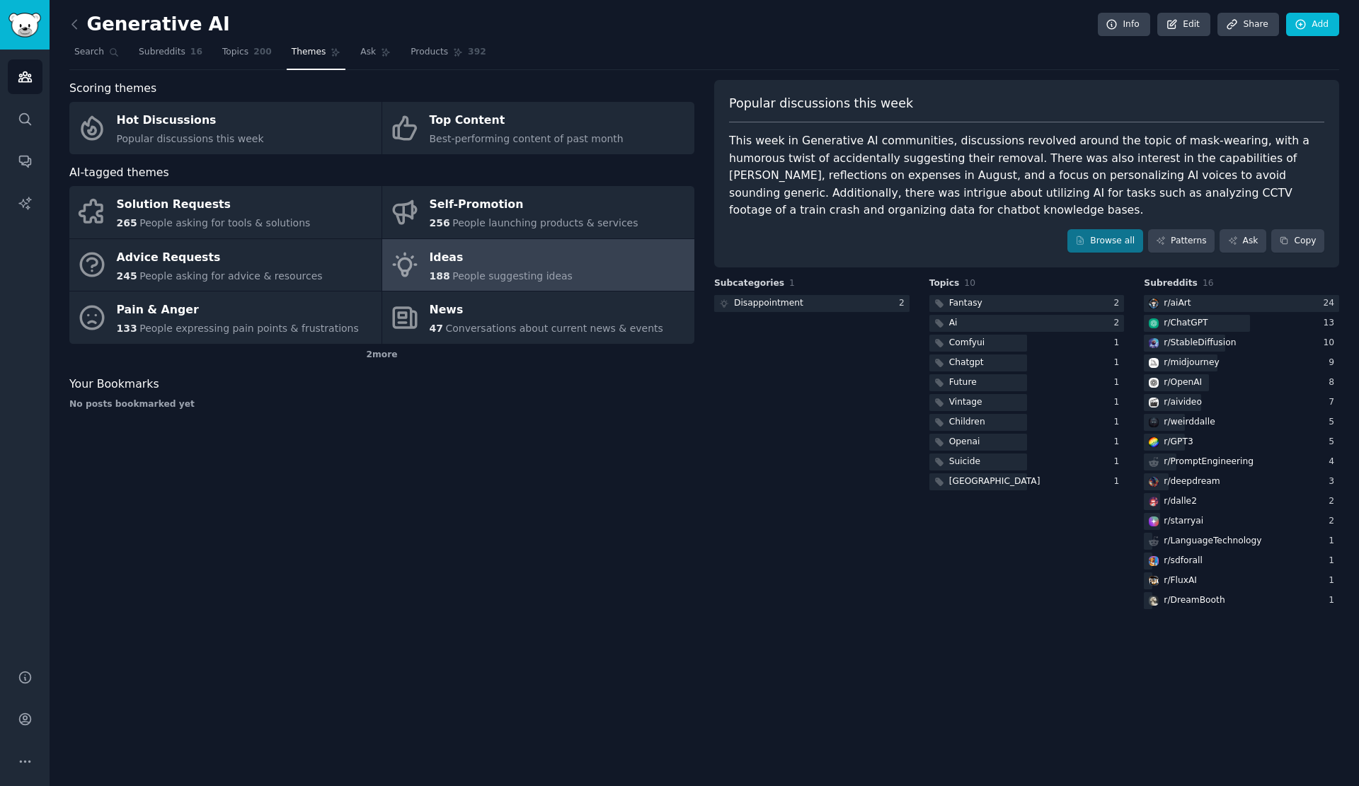
click at [622, 259] on link "Ideas 188 People suggesting ideas" at bounding box center [538, 265] width 312 height 52
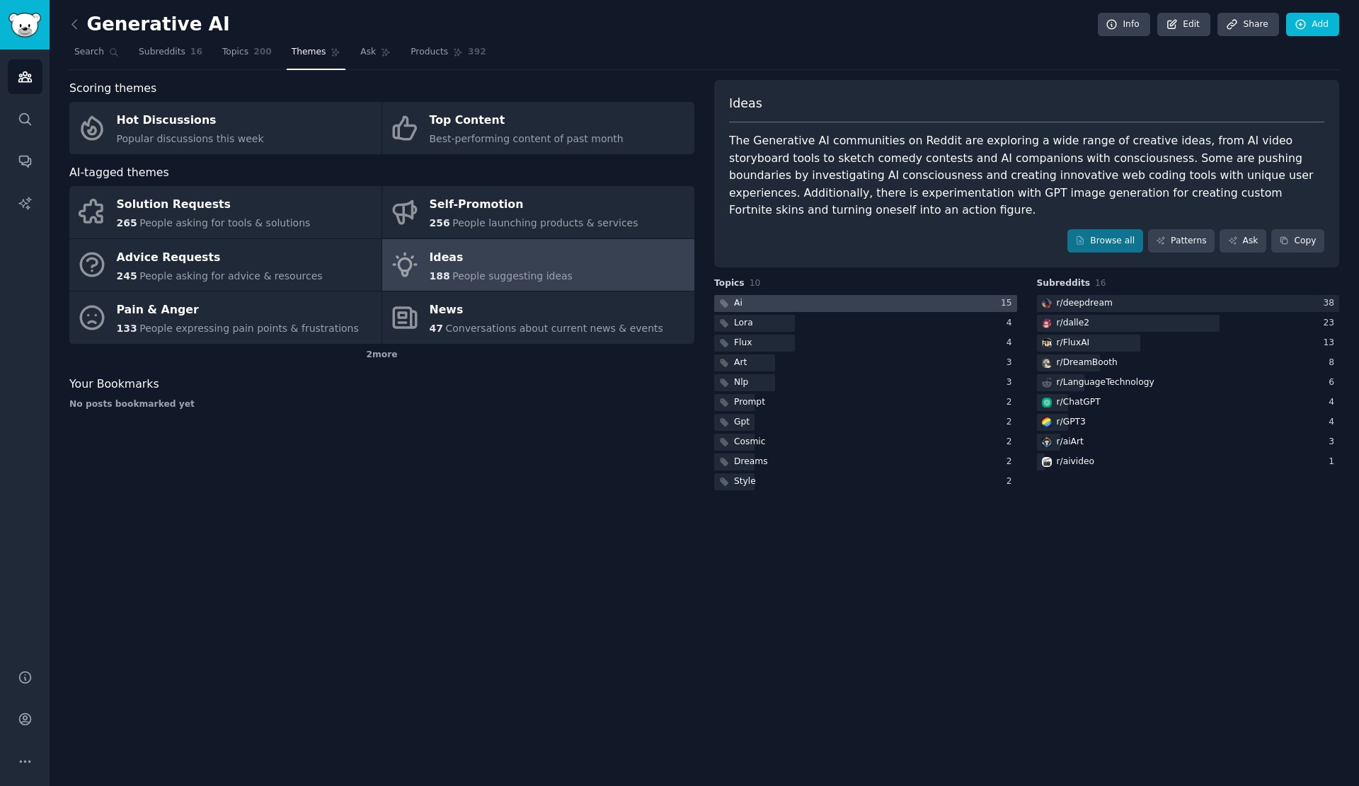
click at [916, 295] on div at bounding box center [865, 304] width 303 height 18
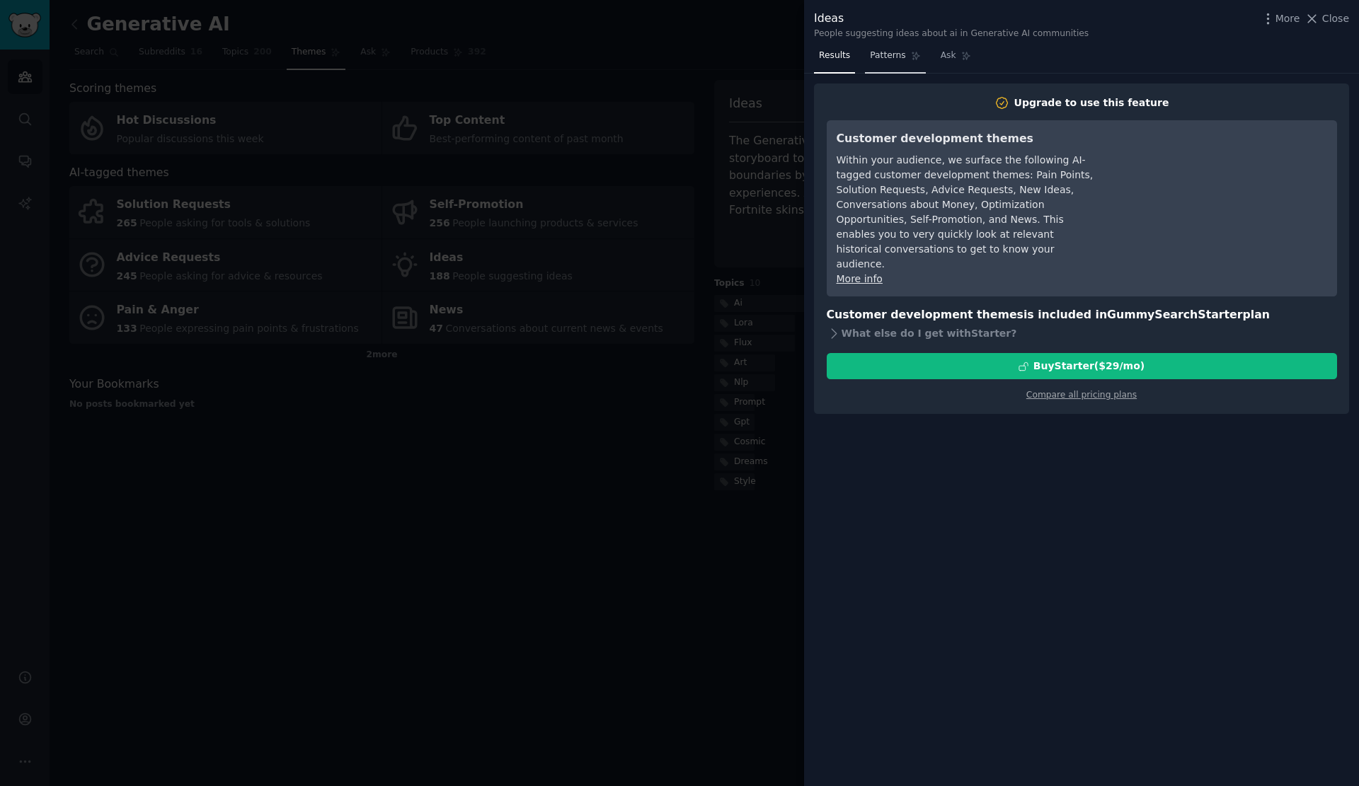
click at [905, 61] on link "Patterns" at bounding box center [895, 59] width 60 height 29
